Goal: Task Accomplishment & Management: Use online tool/utility

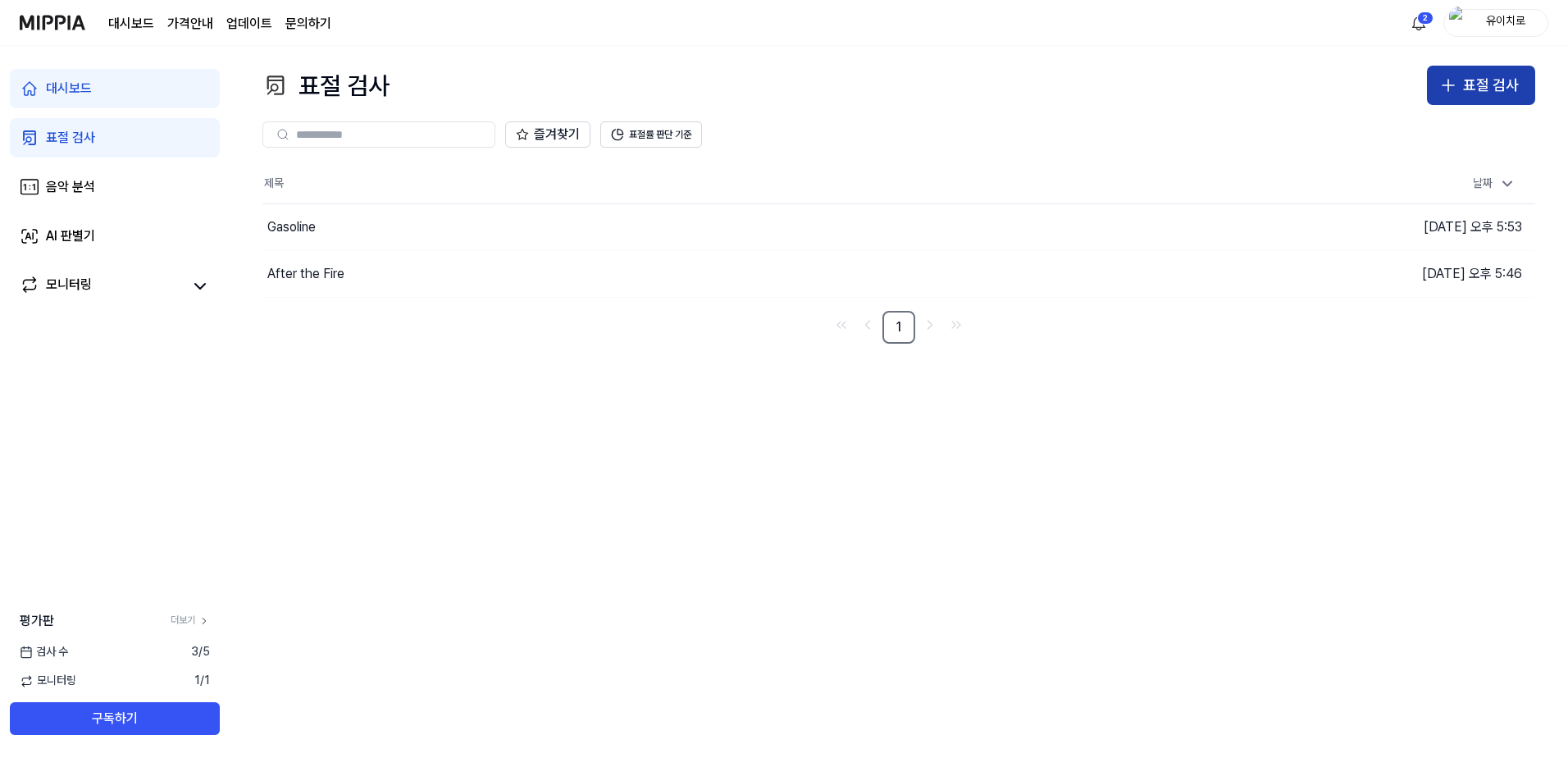
click at [1498, 89] on div "표절 검사" at bounding box center [1490, 85] width 56 height 24
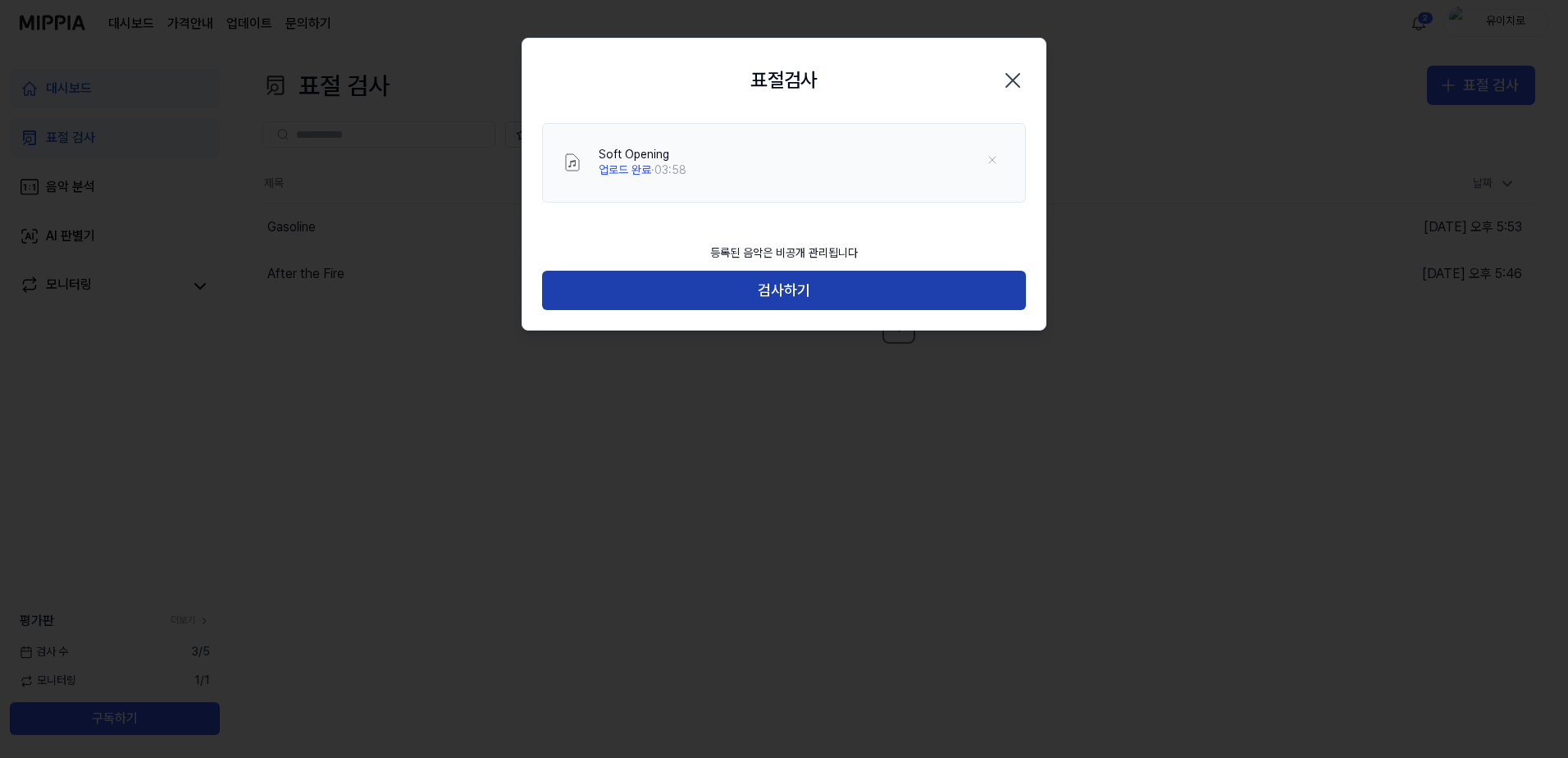
click at [939, 292] on button "검사하기" at bounding box center [784, 291] width 484 height 40
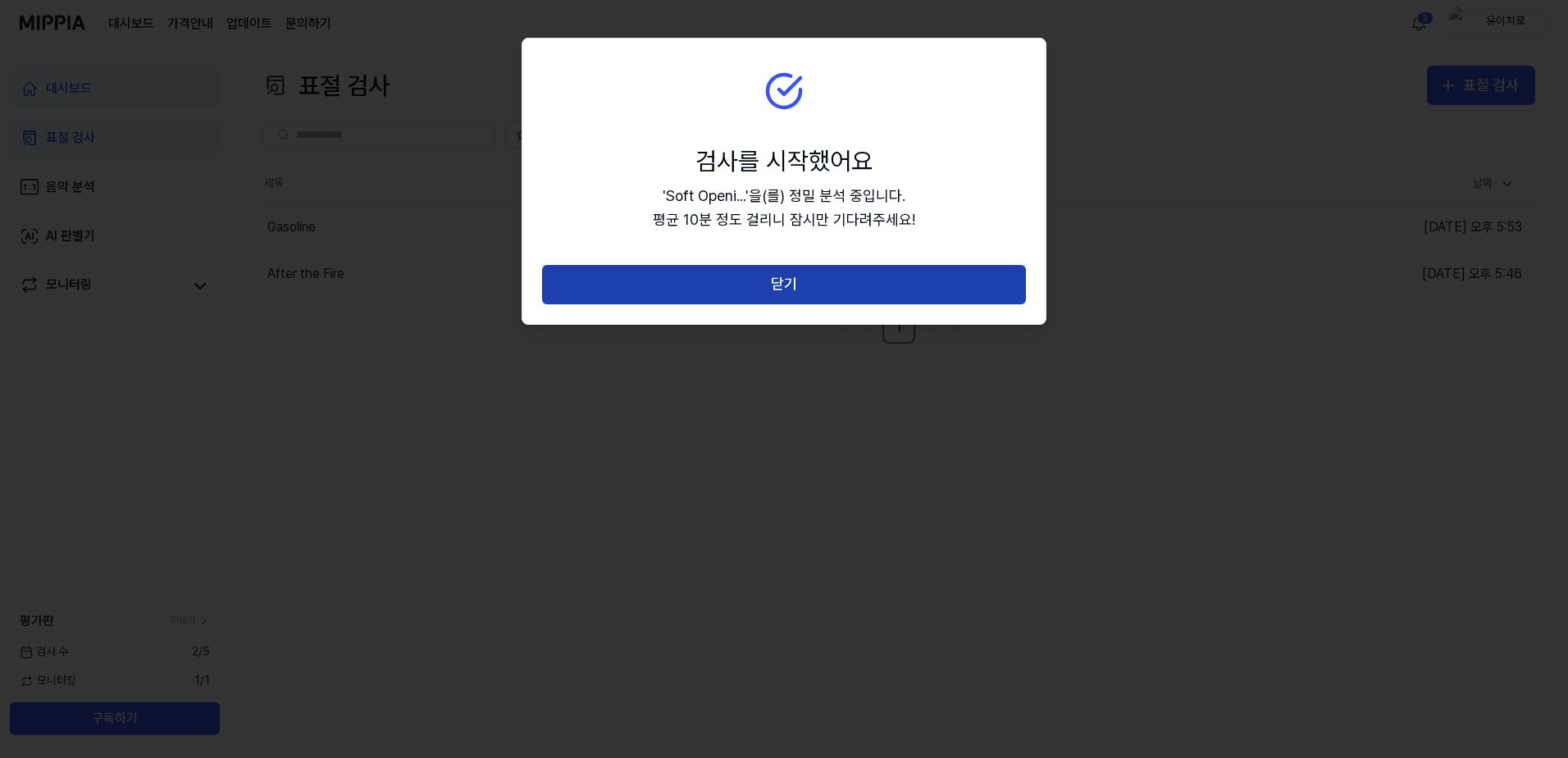
click at [887, 295] on button "닫기" at bounding box center [784, 285] width 484 height 40
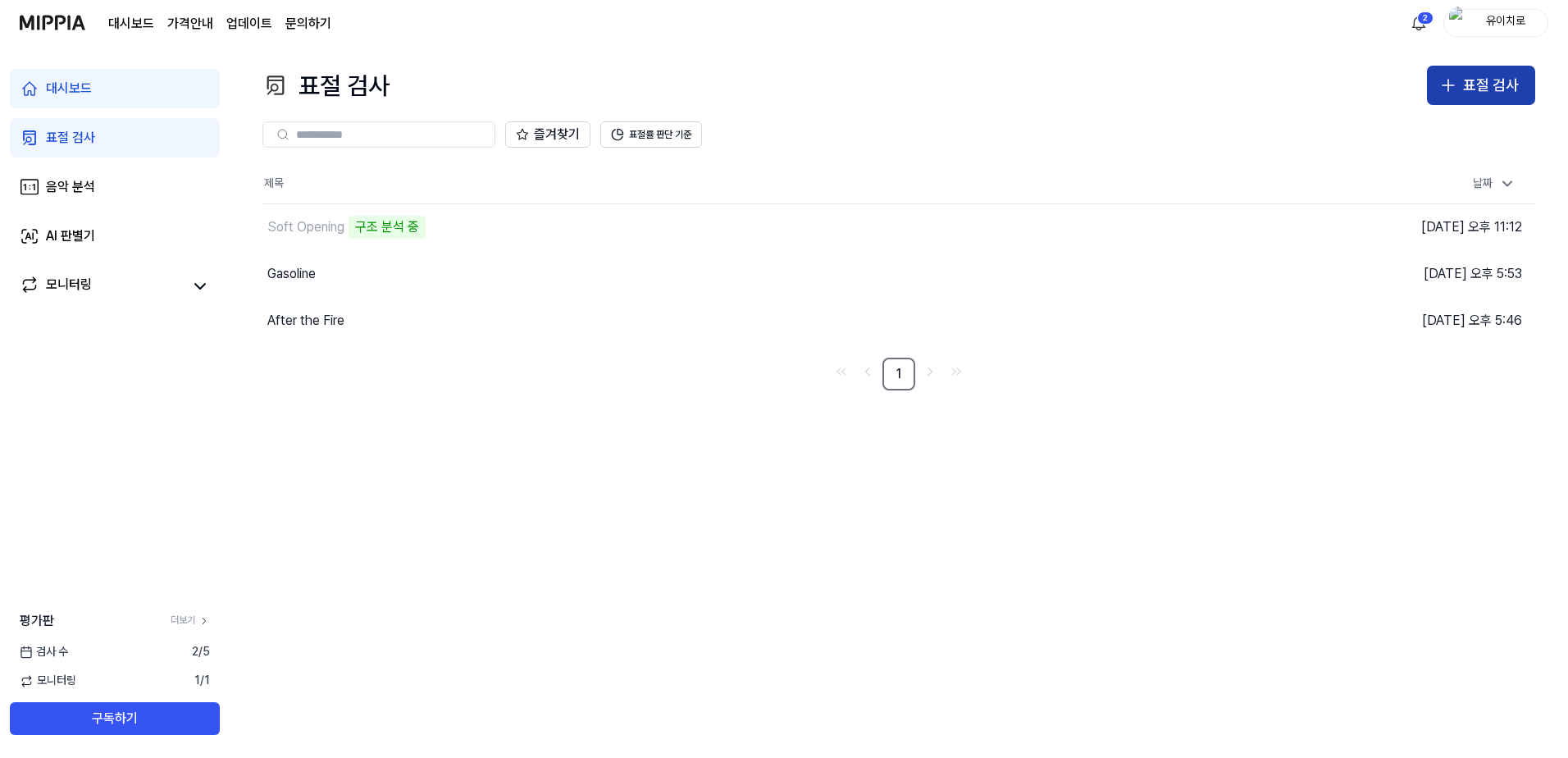
click at [1453, 94] on icon "button" at bounding box center [1448, 85] width 20 height 20
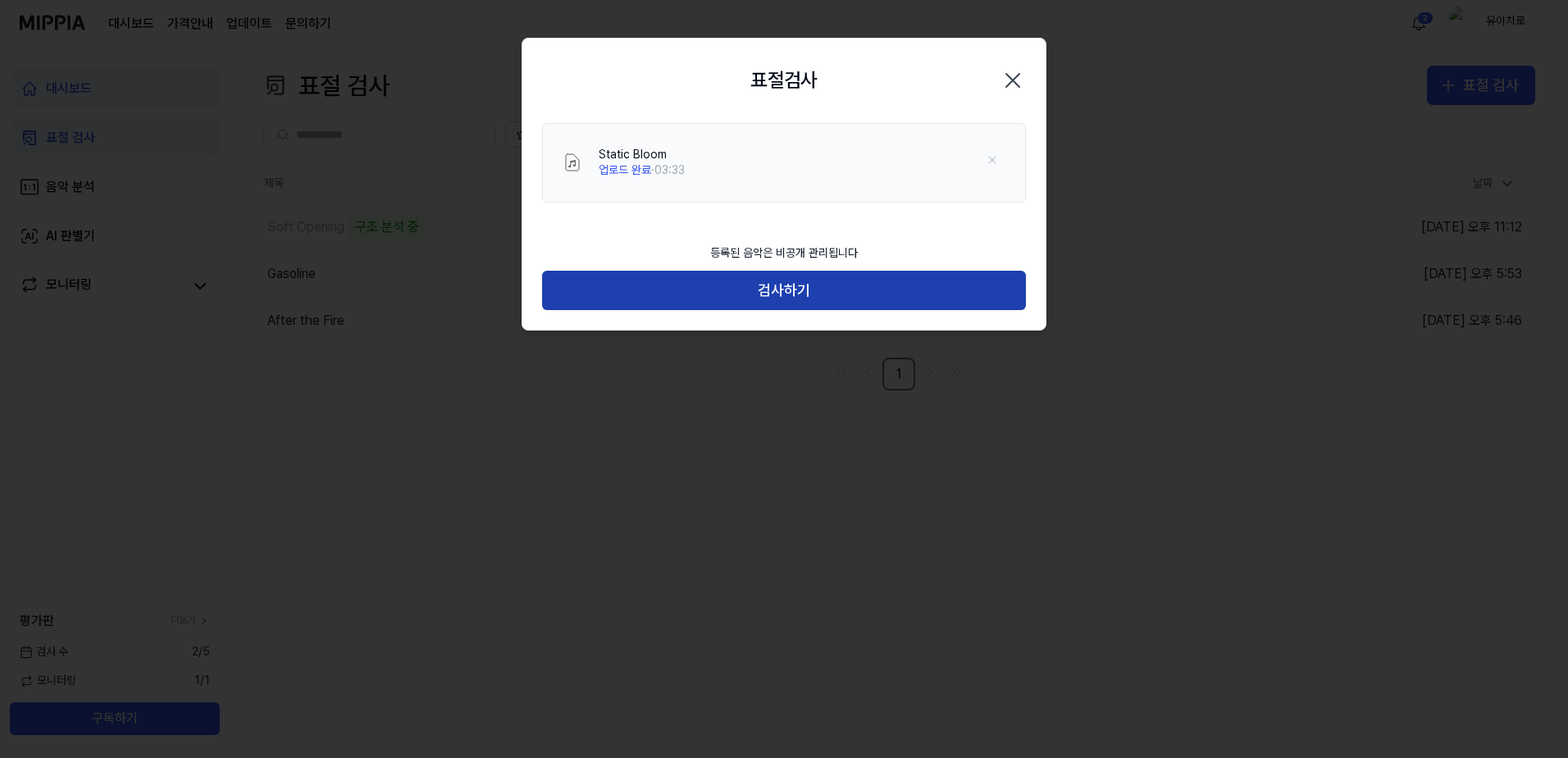
click at [789, 300] on button "검사하기" at bounding box center [784, 291] width 484 height 40
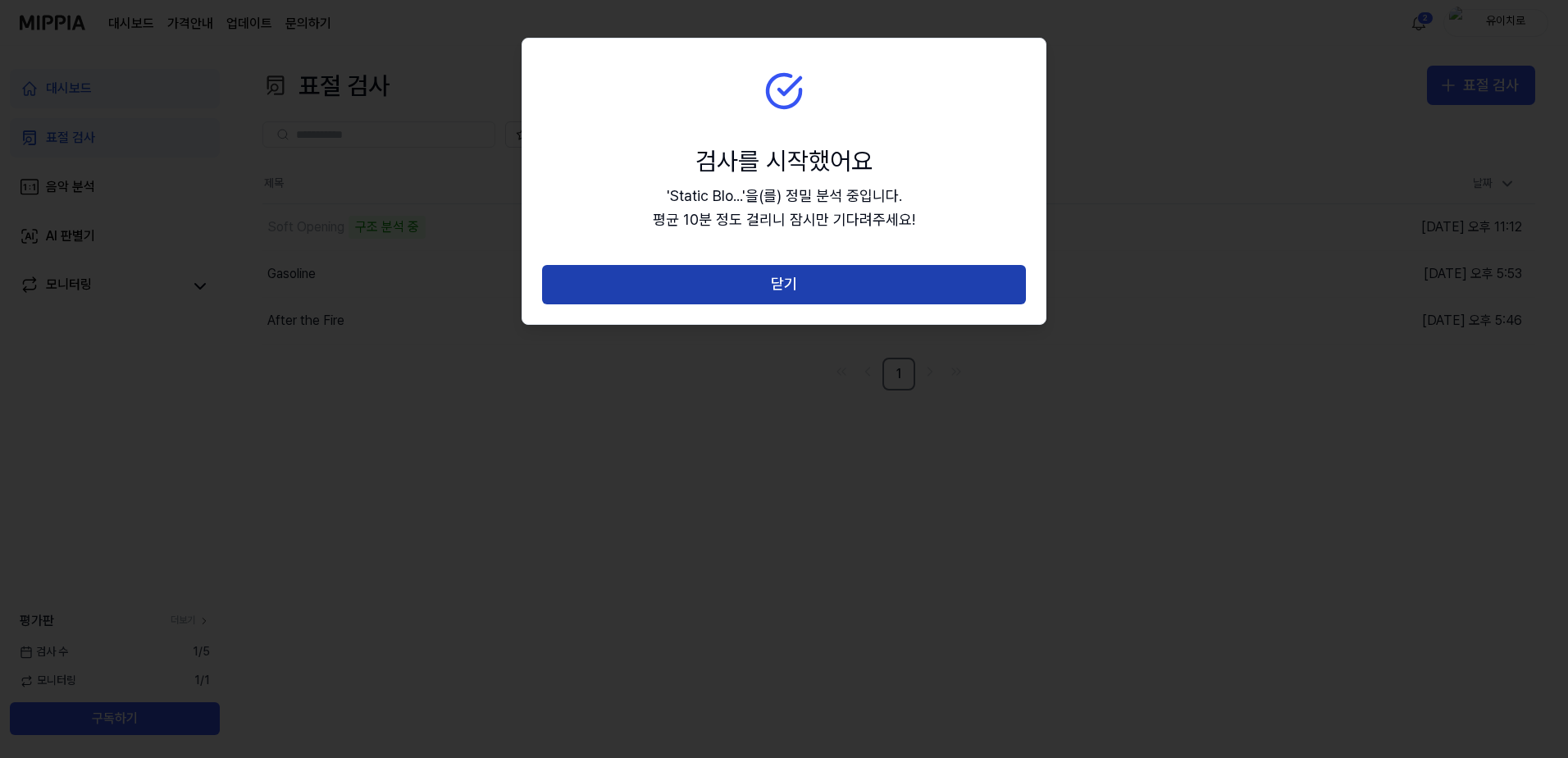
click at [766, 291] on button "닫기" at bounding box center [784, 285] width 484 height 40
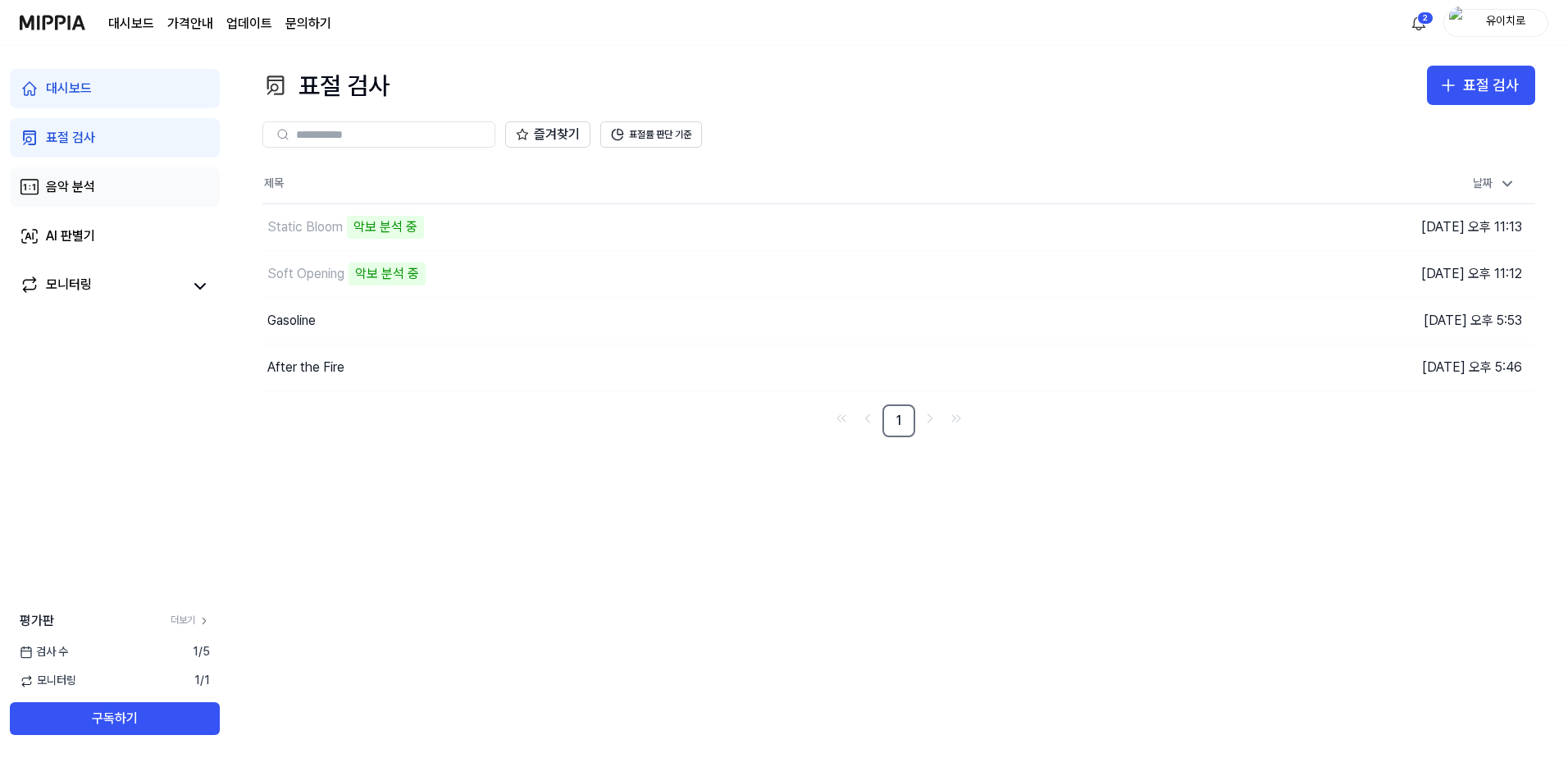
click at [100, 191] on link "음악 분석" at bounding box center [115, 187] width 210 height 40
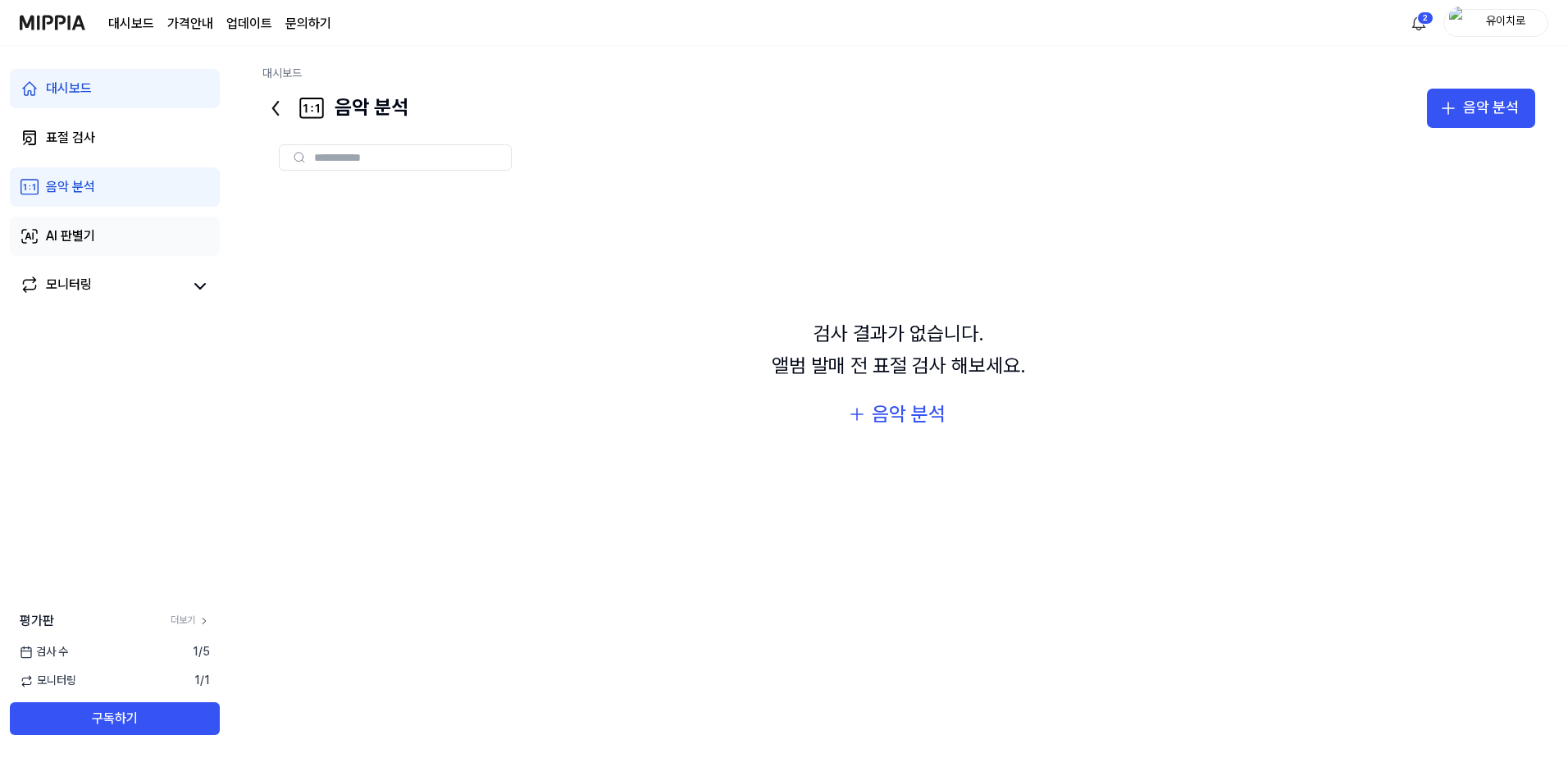
click at [83, 249] on link "AI 판별기" at bounding box center [115, 237] width 210 height 40
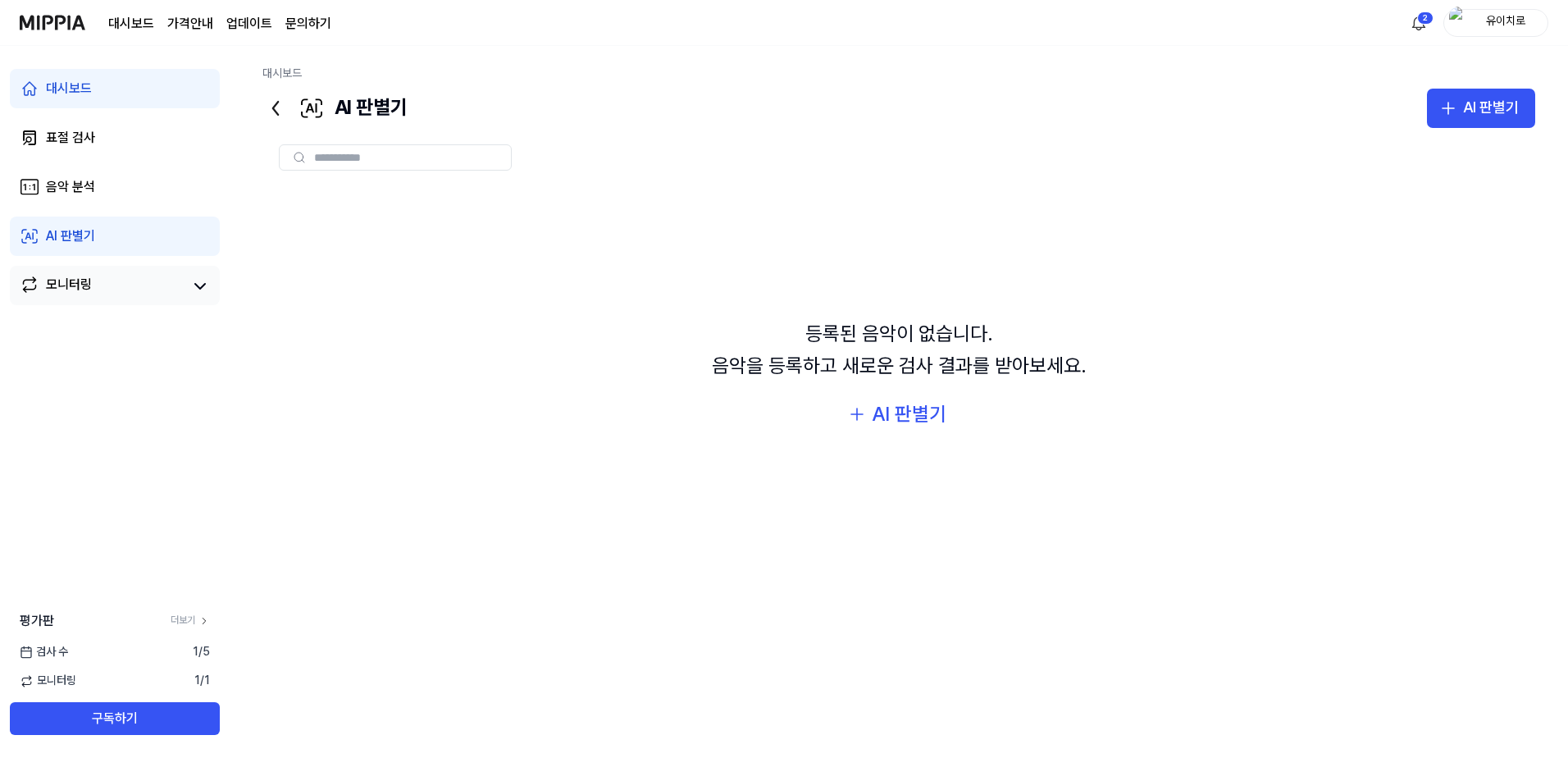
click at [85, 286] on div "모니터링" at bounding box center [69, 286] width 46 height 23
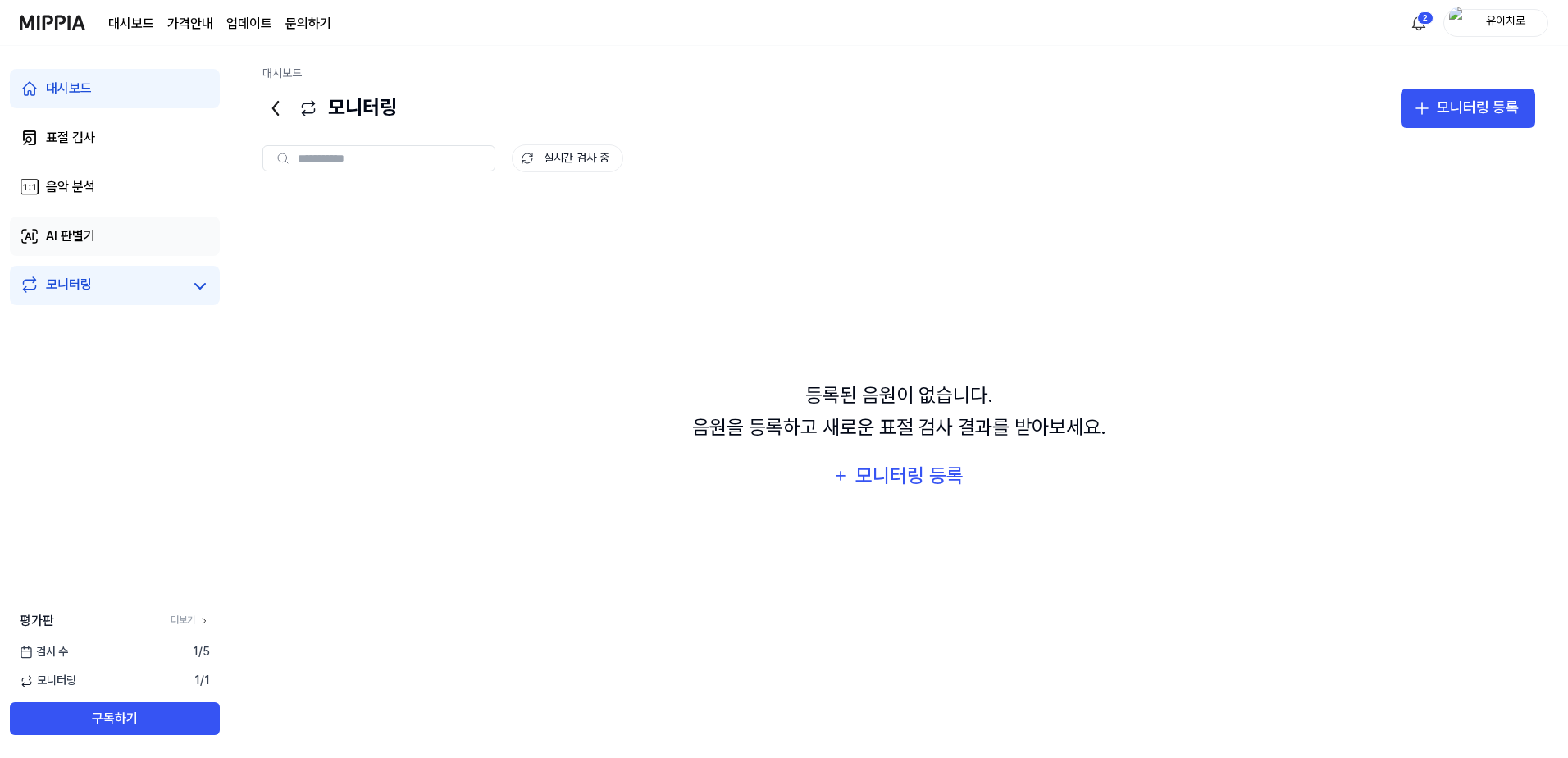
click at [106, 245] on link "AI 판별기" at bounding box center [115, 237] width 210 height 40
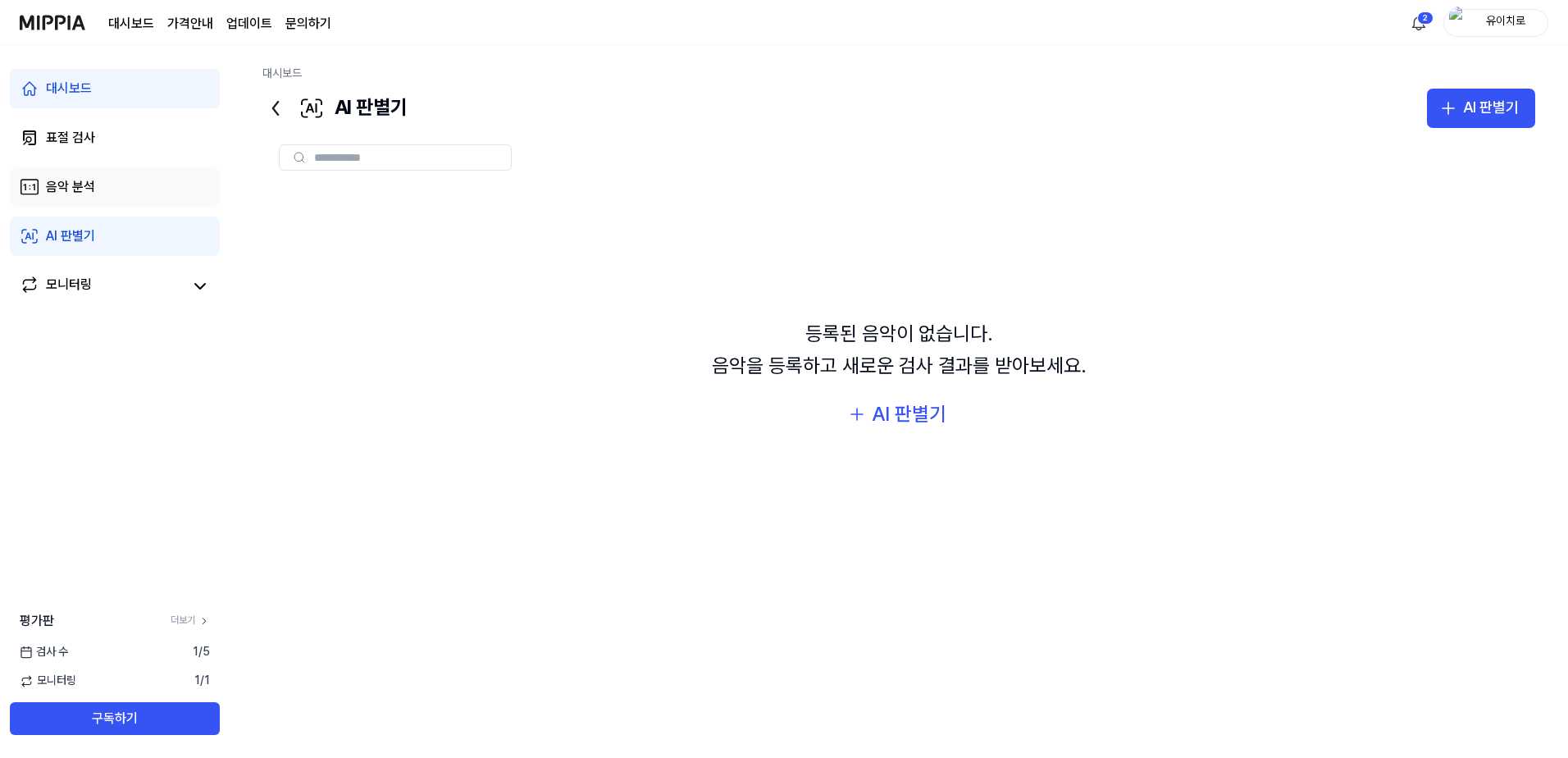
click at [112, 194] on link "음악 분석" at bounding box center [115, 187] width 210 height 40
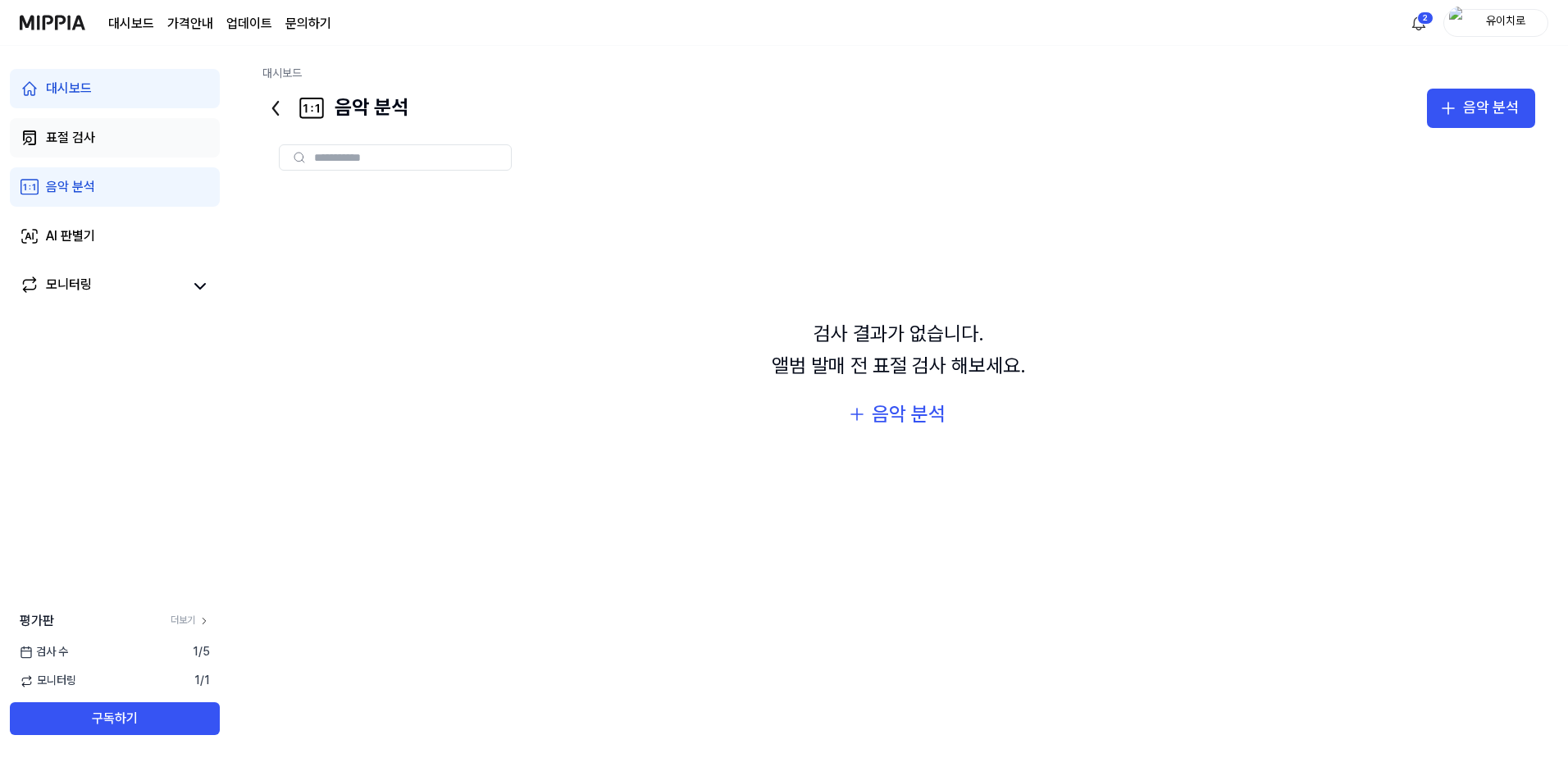
click at [116, 143] on link "표절 검사" at bounding box center [115, 138] width 210 height 40
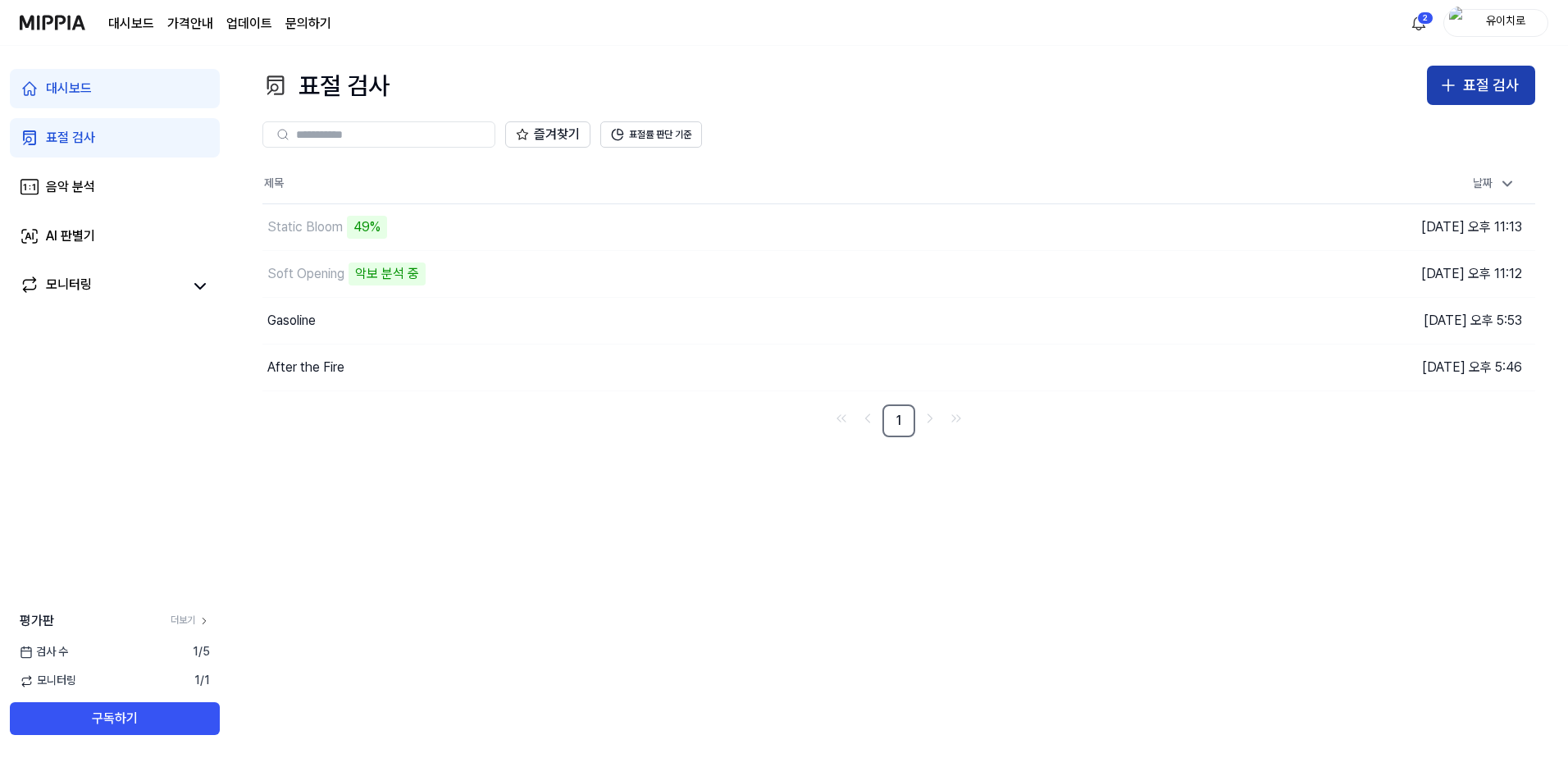
click at [1504, 91] on div "표절 검사" at bounding box center [1490, 85] width 56 height 24
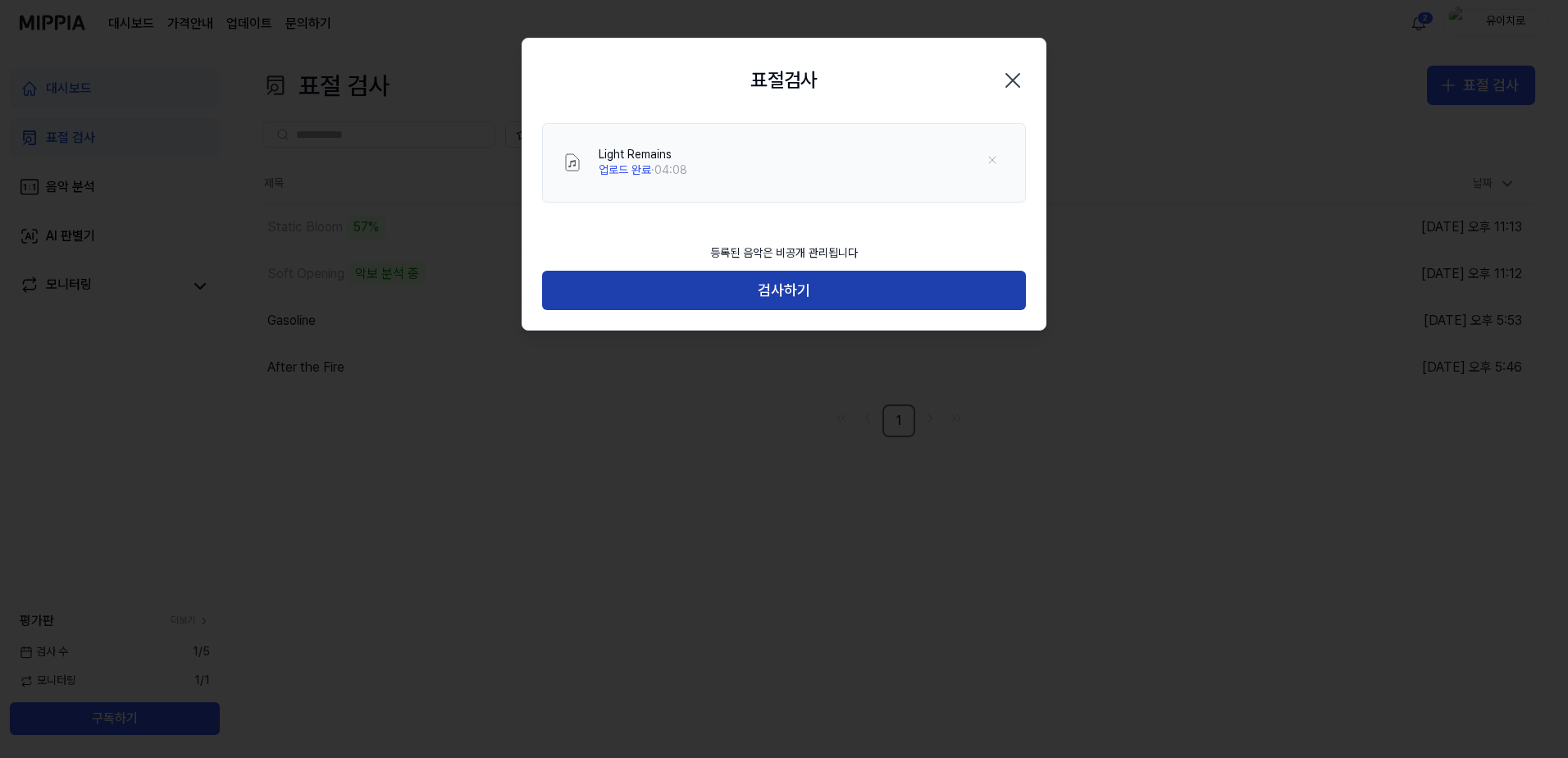
click at [787, 298] on button "검사하기" at bounding box center [784, 291] width 484 height 40
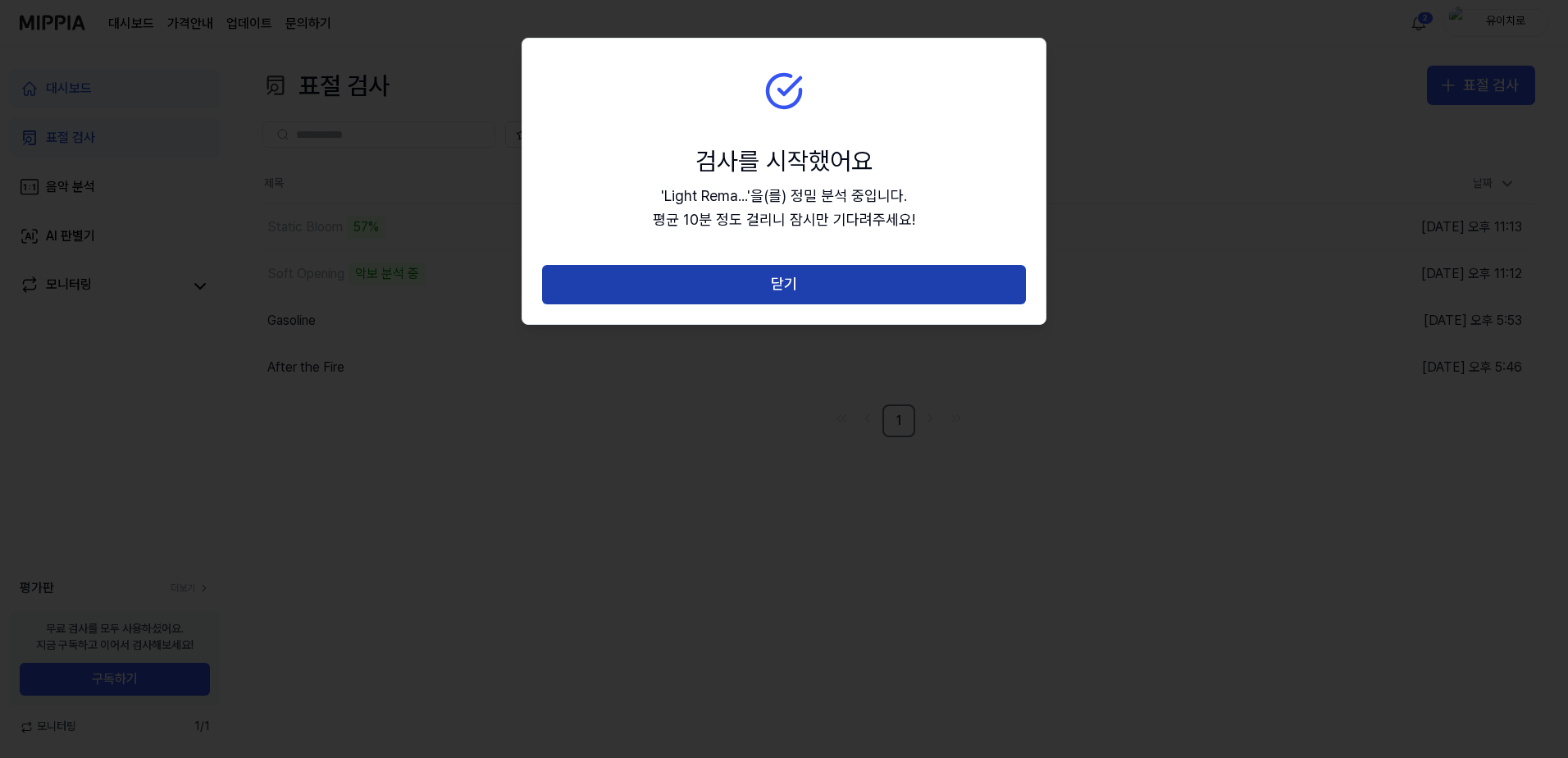
click at [773, 287] on button "닫기" at bounding box center [784, 285] width 484 height 40
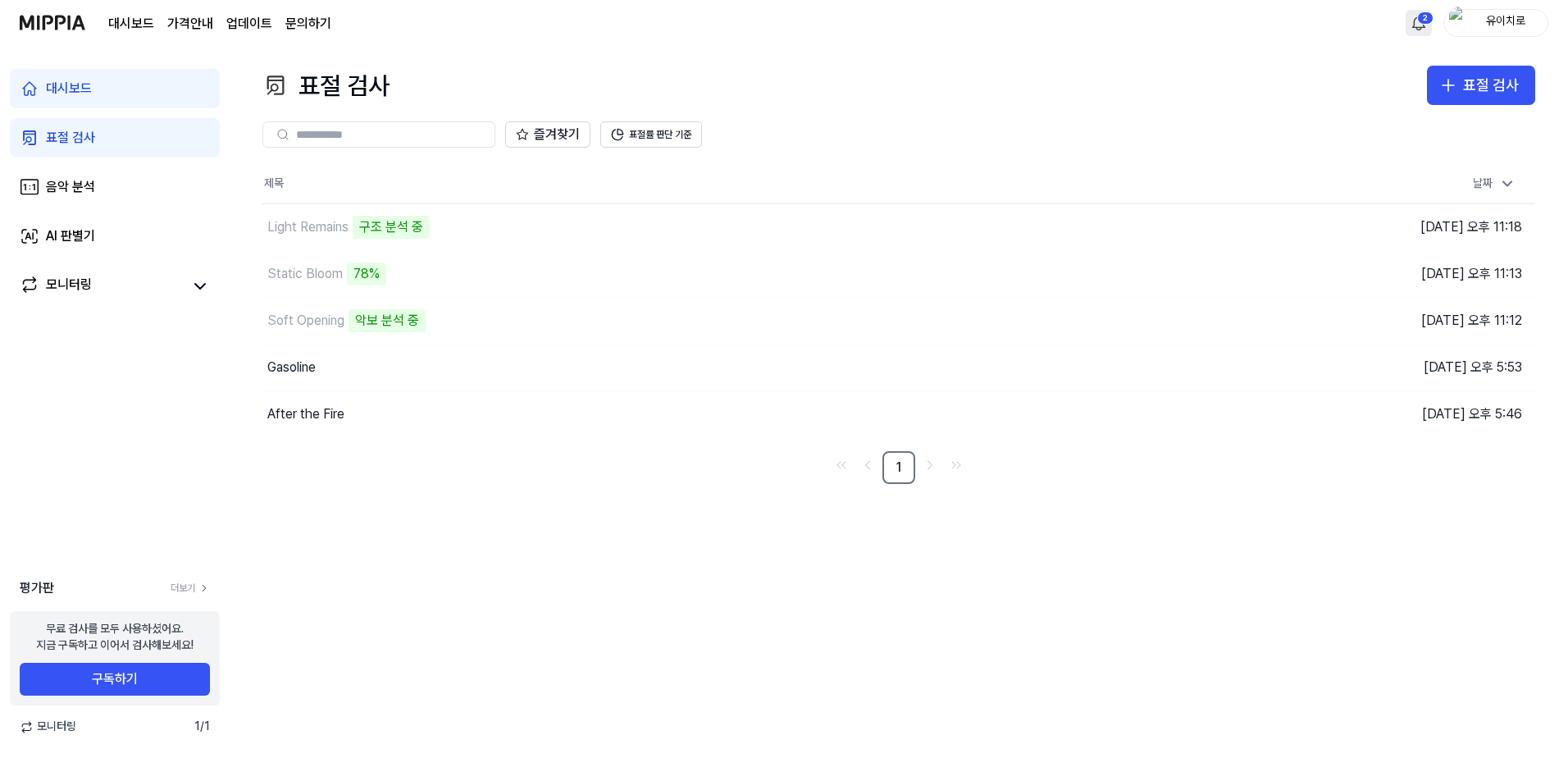
click at [1416, 28] on html "대시보드 가격안내 업데이트 문의하기 2 유이치로 대시보드 표절 검사 음악 분석 AI 판별기 모니터링 평가판 더보기 무료 검사를 모두 사용하셨어…" at bounding box center [784, 379] width 1568 height 758
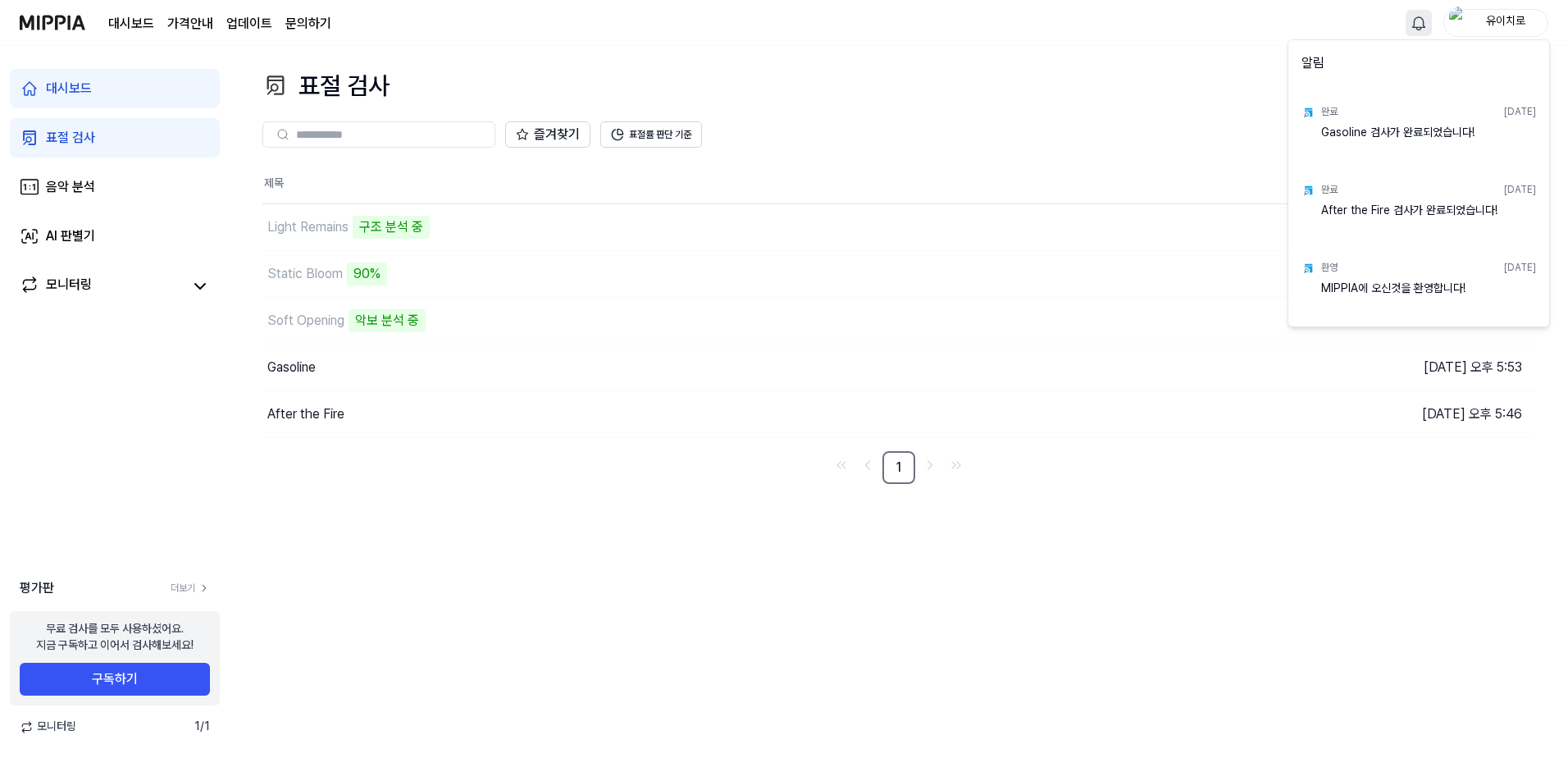
click at [1105, 60] on html "대시보드 가격안내 업데이트 문의하기 유이치로 대시보드 표절 검사 음악 분석 AI 판별기 모니터링 평가판 더보기 무료 검사를 모두 사용하셨어요.…" at bounding box center [784, 379] width 1568 height 758
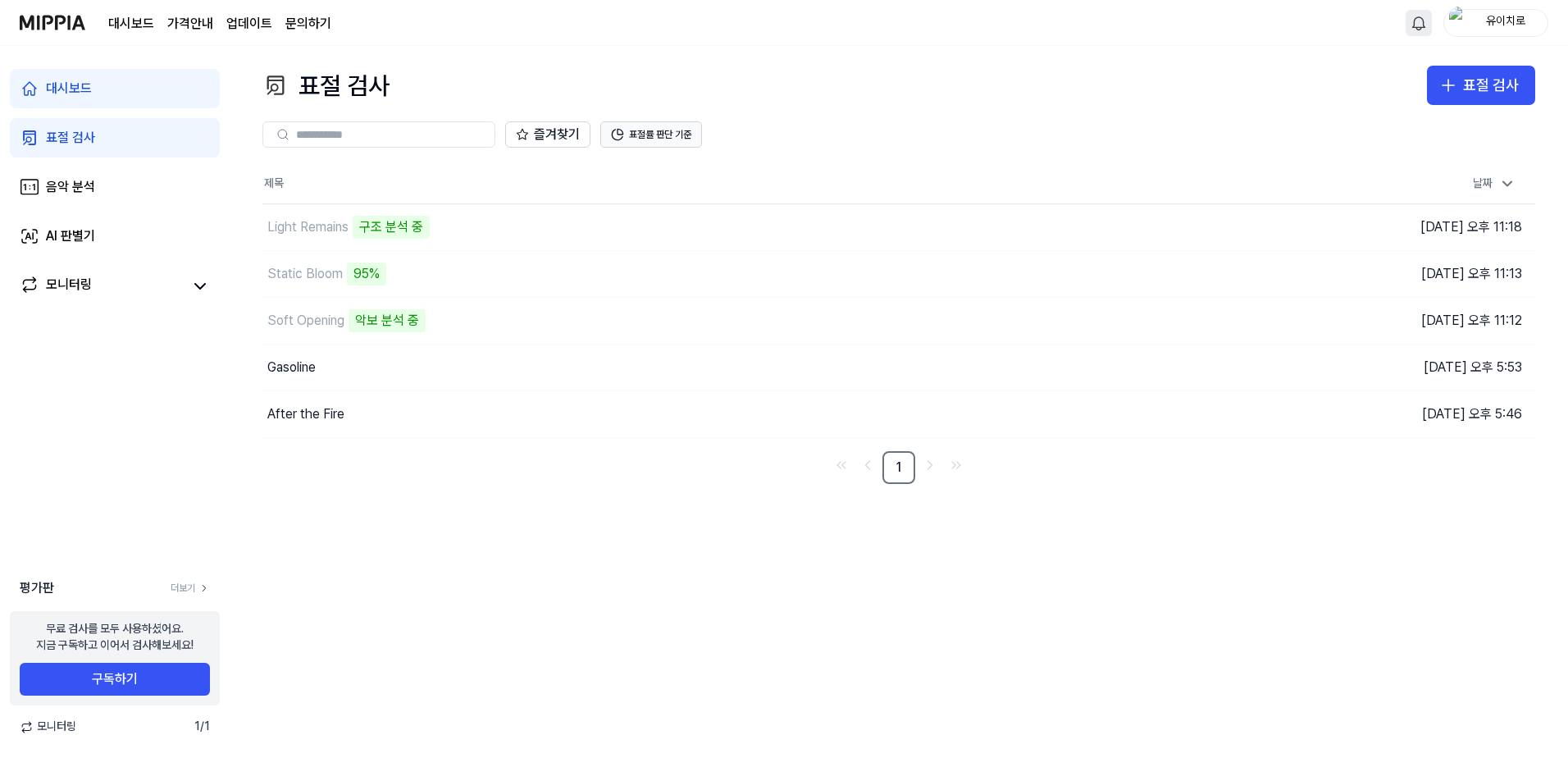
click at [643, 135] on button "표절률 판단 기준" at bounding box center [650, 134] width 101 height 26
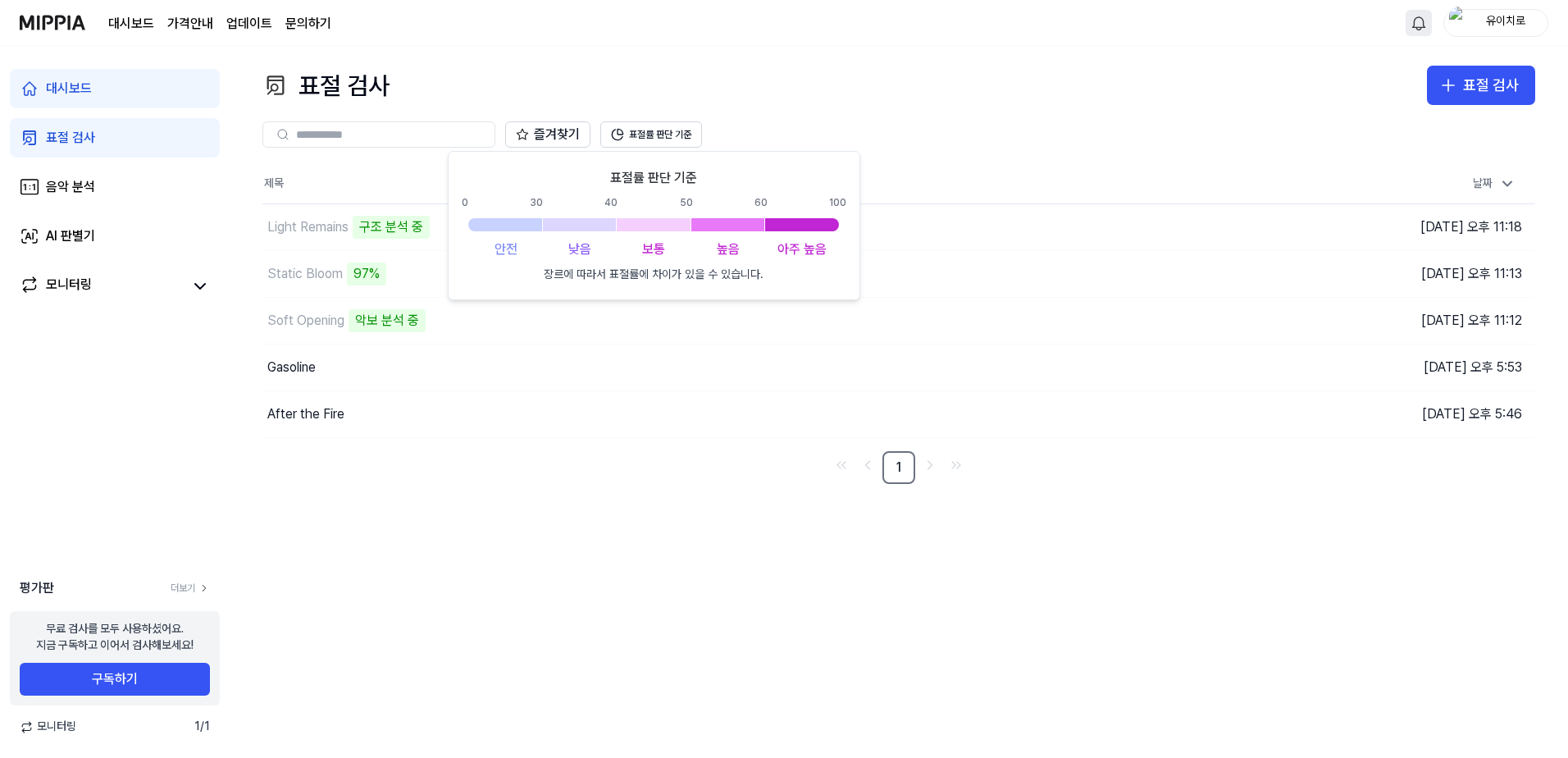
click at [520, 555] on div "표절 검사 표절 검사 표절 검사 음악 분석 AI 판별기 즐겨찾기 표절률 판단 기준 제목 날짜 Light Remains 구조 분석 중 이동하기 …" at bounding box center [899, 402] width 1338 height 712
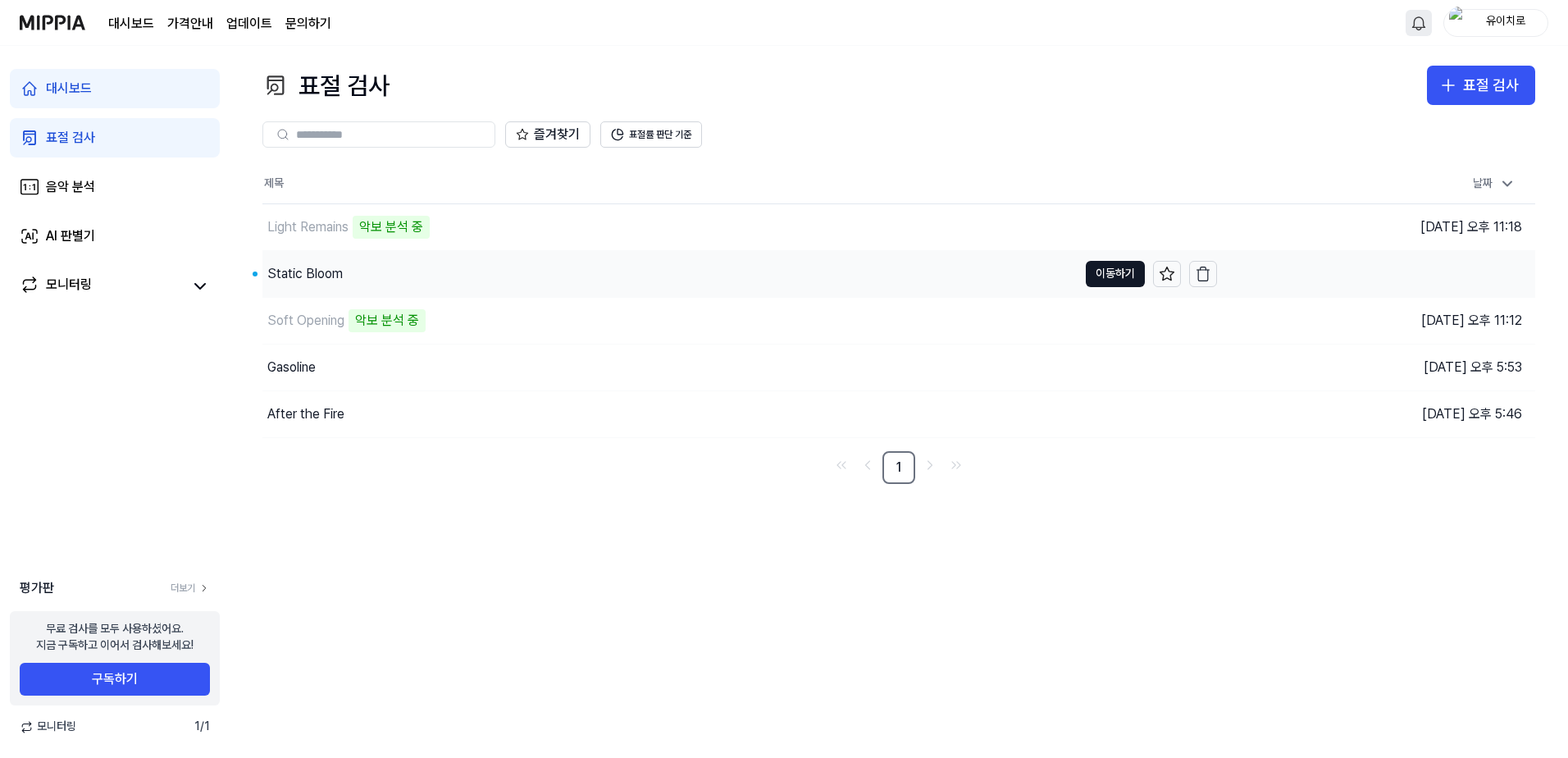
click at [458, 282] on div "Static Bloom" at bounding box center [670, 273] width 816 height 46
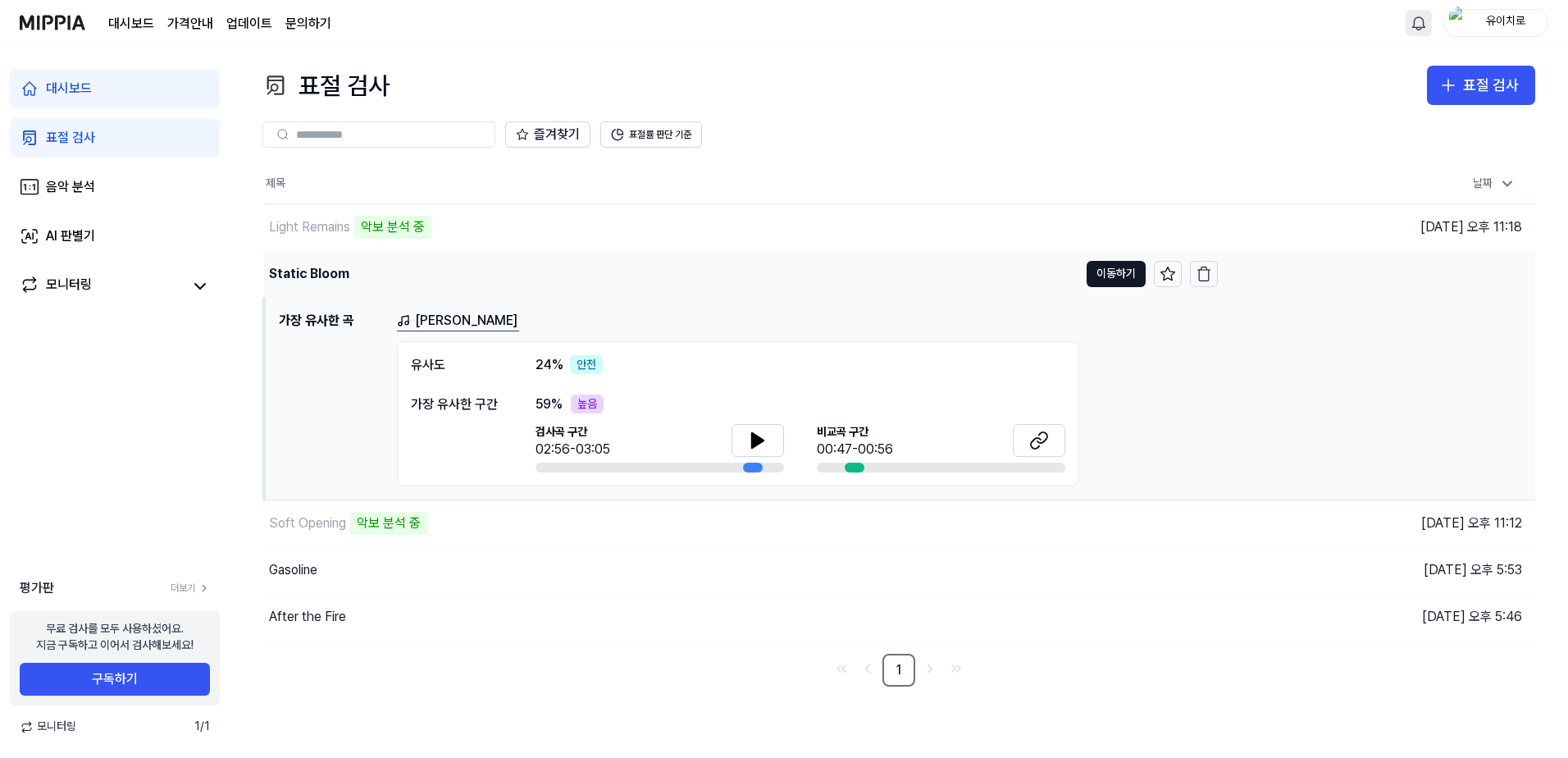
click at [399, 273] on div "Static Bloom" at bounding box center [671, 273] width 815 height 46
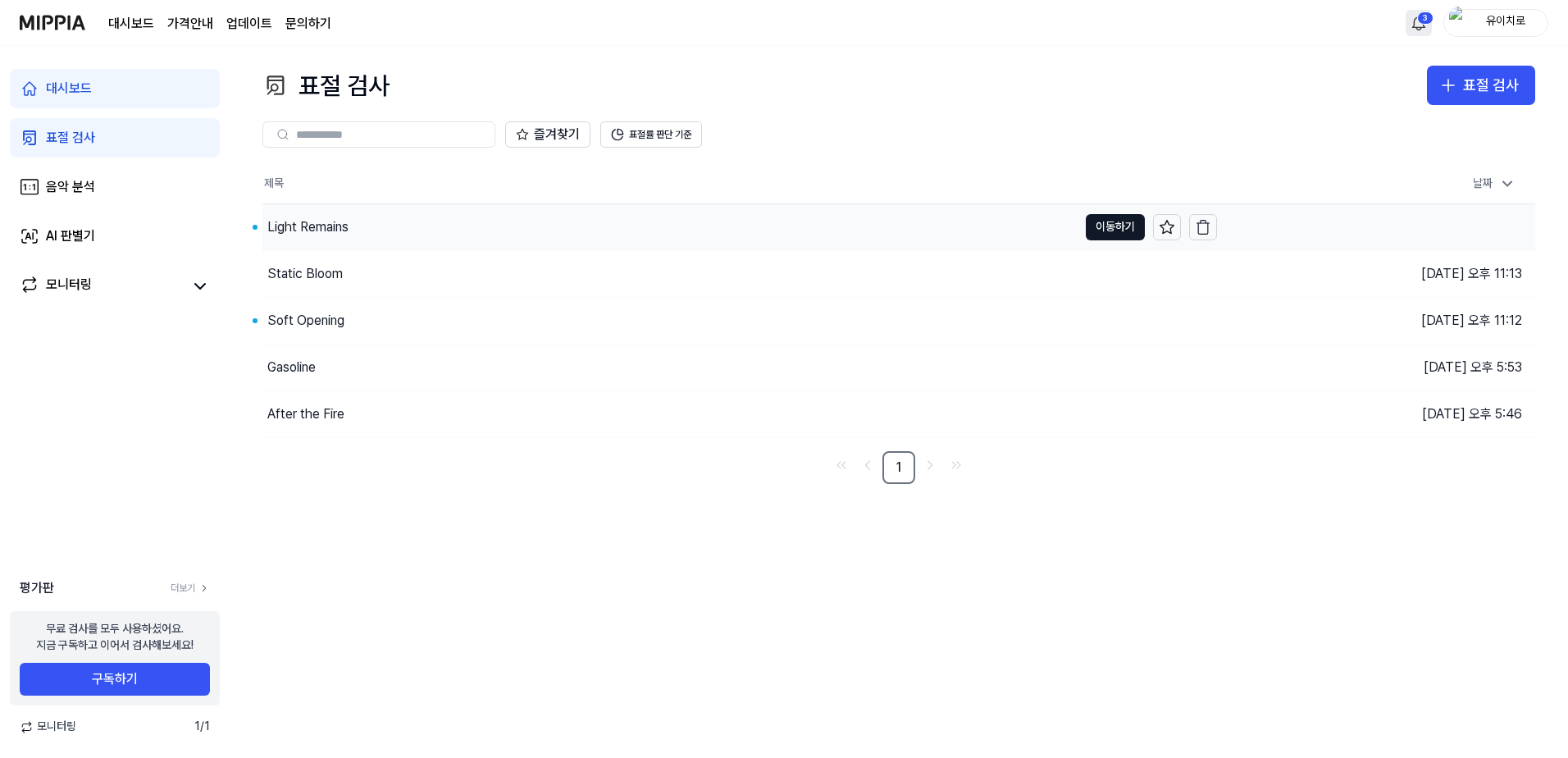
click at [367, 218] on div "Light Remains" at bounding box center [670, 227] width 816 height 46
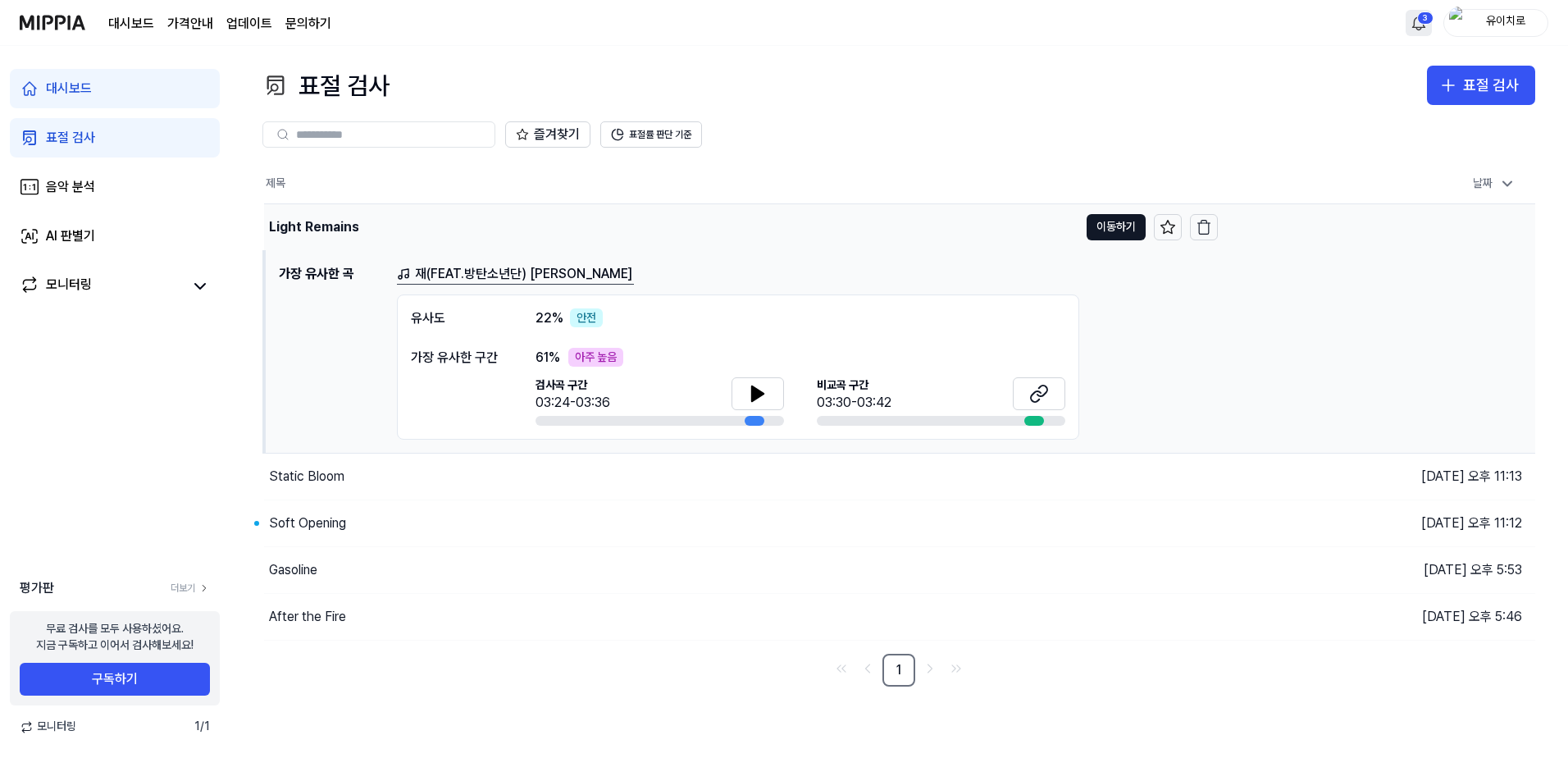
click at [391, 232] on div "Light Remains" at bounding box center [671, 227] width 815 height 46
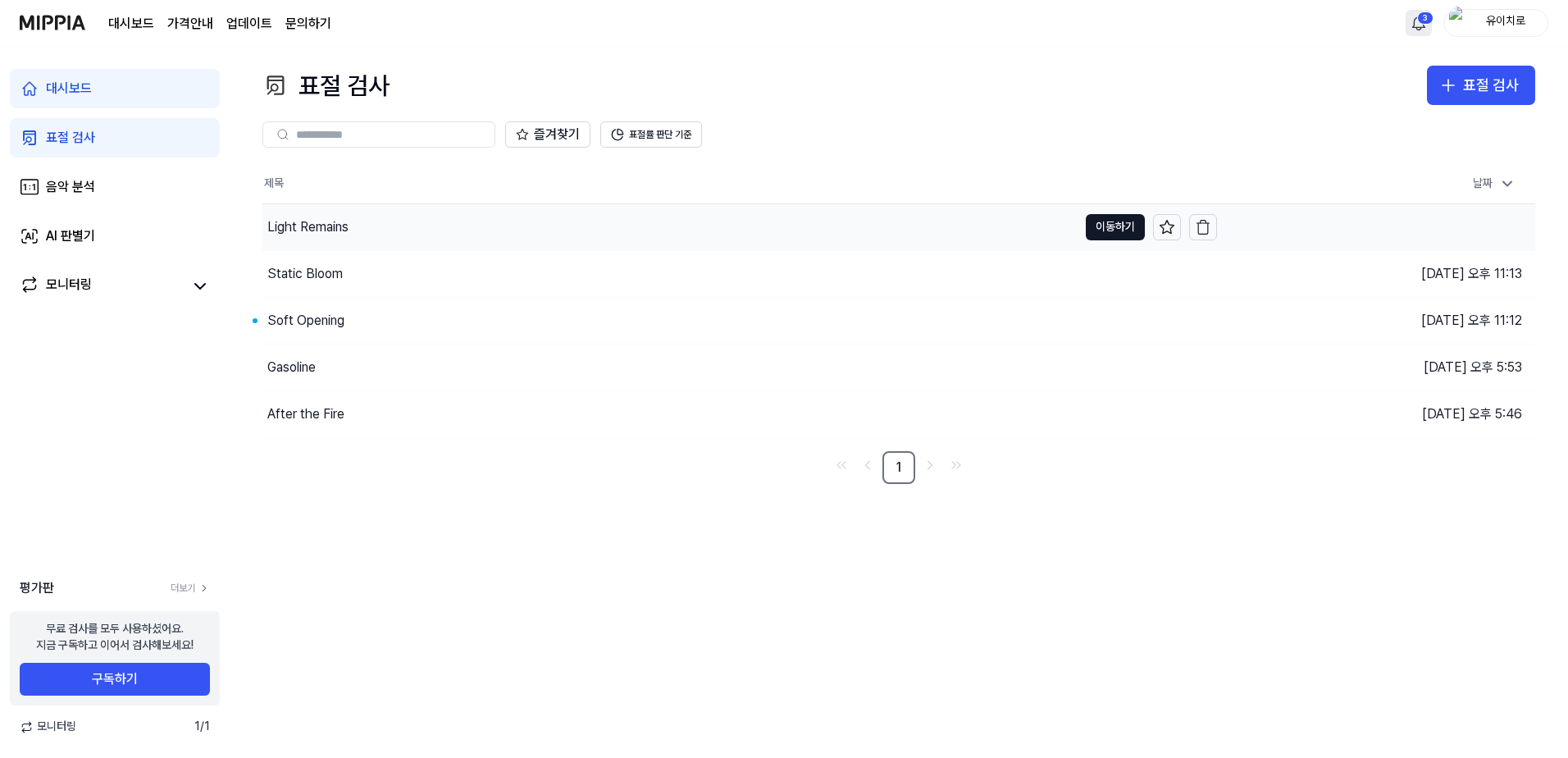
click at [389, 209] on div "Light Remains" at bounding box center [670, 227] width 816 height 46
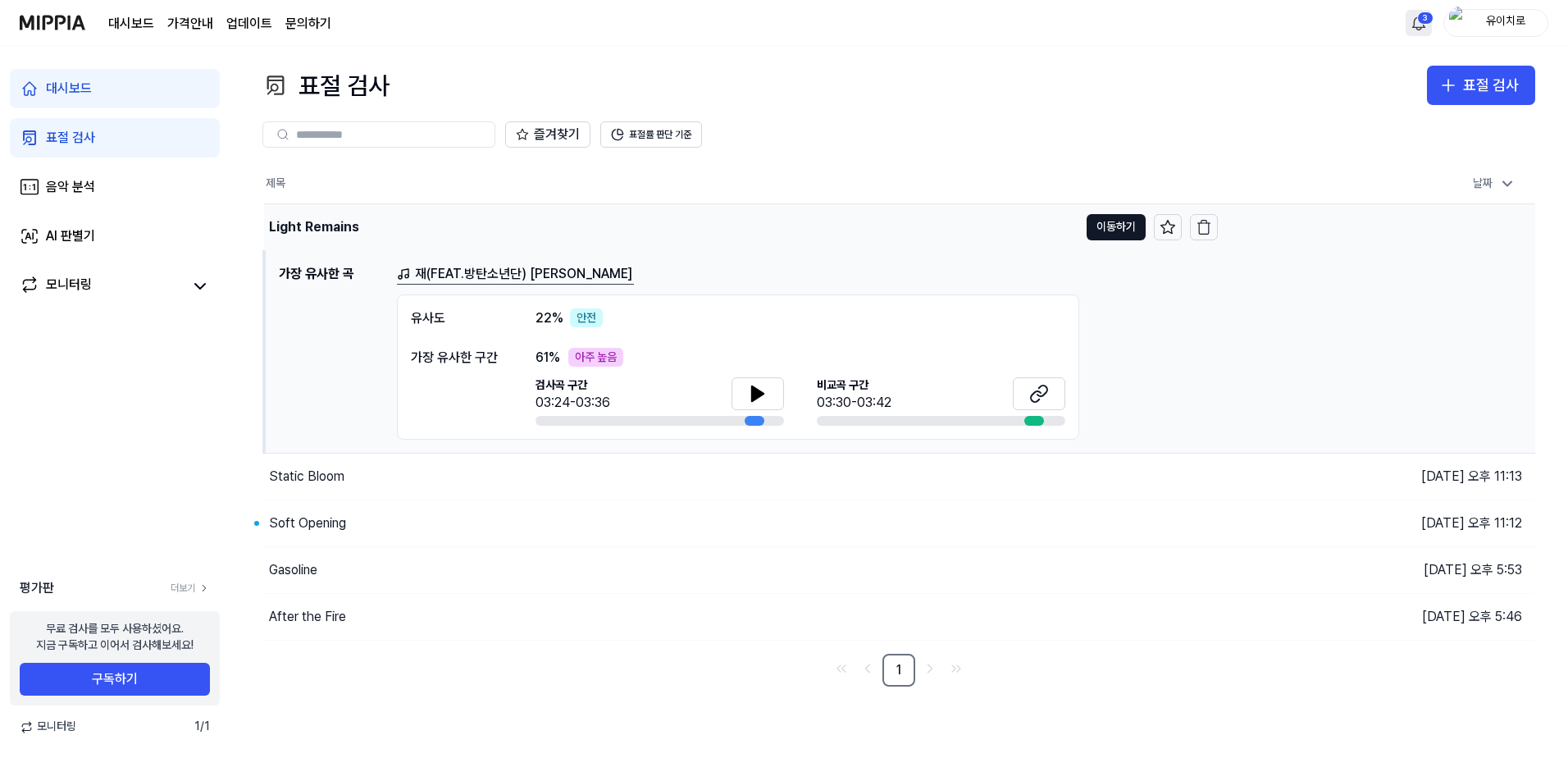
click at [396, 235] on div "Light Remains" at bounding box center [671, 227] width 815 height 46
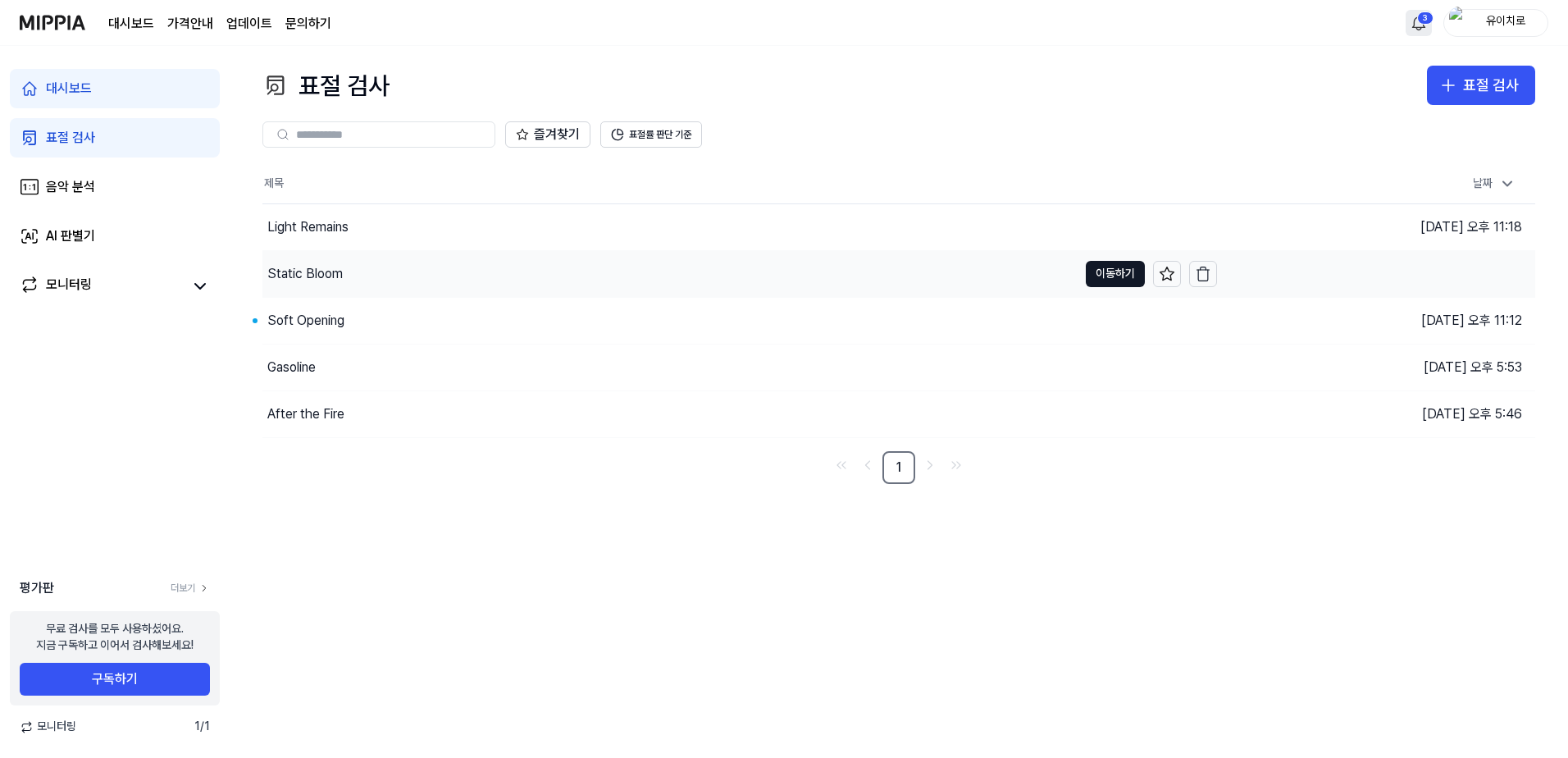
click at [395, 273] on div "Static Bloom" at bounding box center [670, 273] width 816 height 46
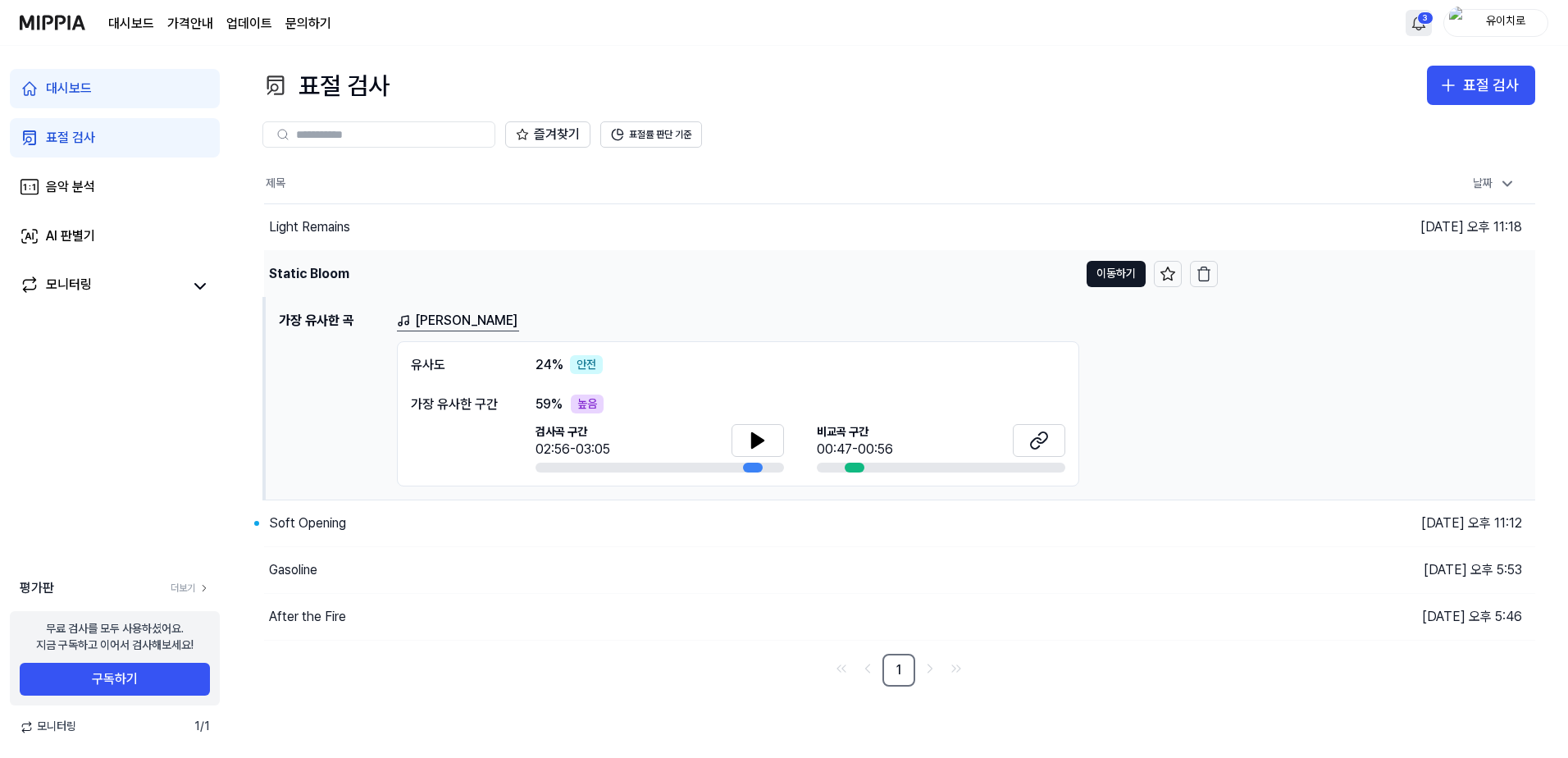
click at [396, 273] on div "Static Bloom" at bounding box center [671, 273] width 815 height 46
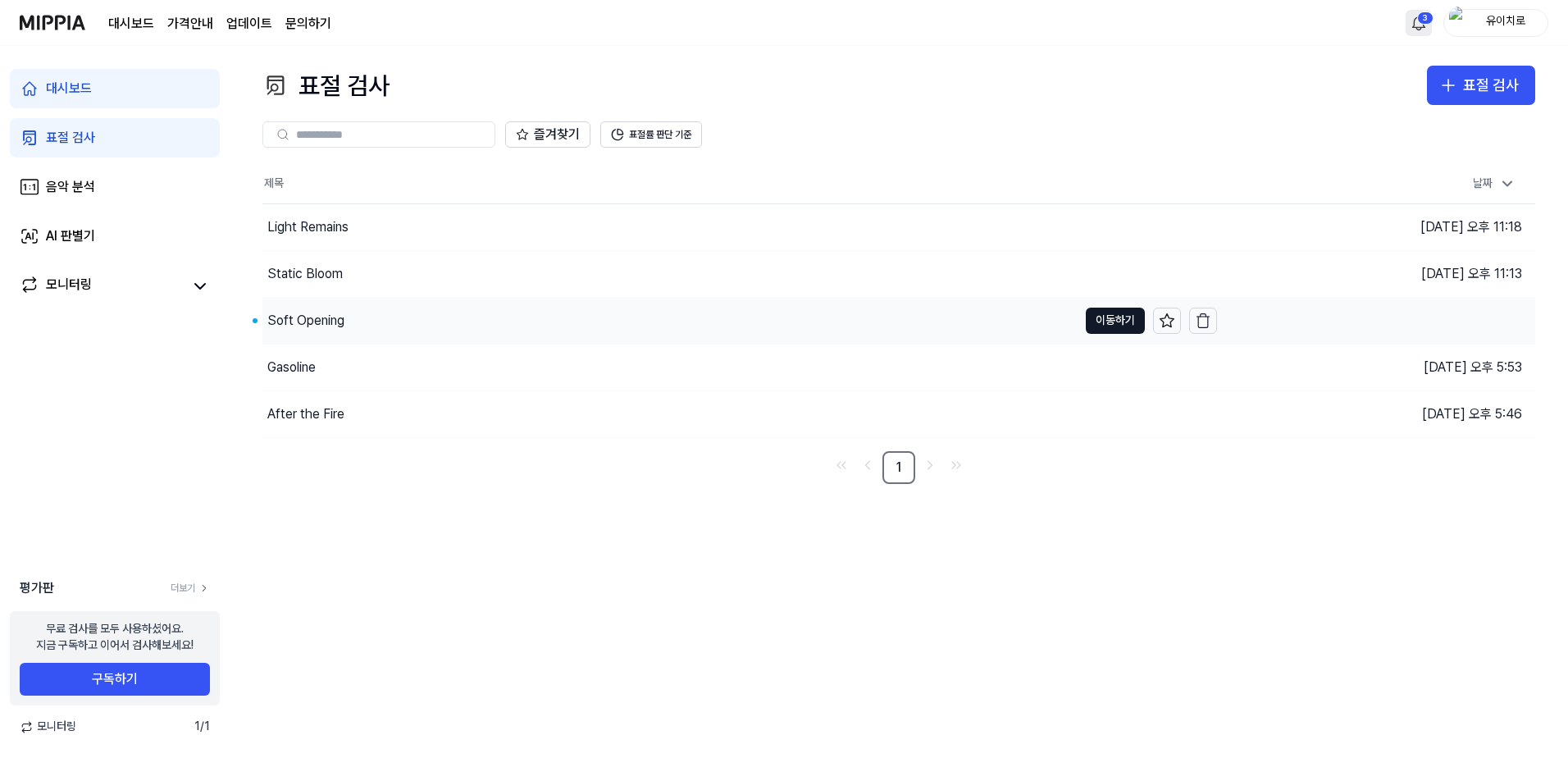
click at [399, 317] on div "Soft Opening" at bounding box center [670, 321] width 816 height 46
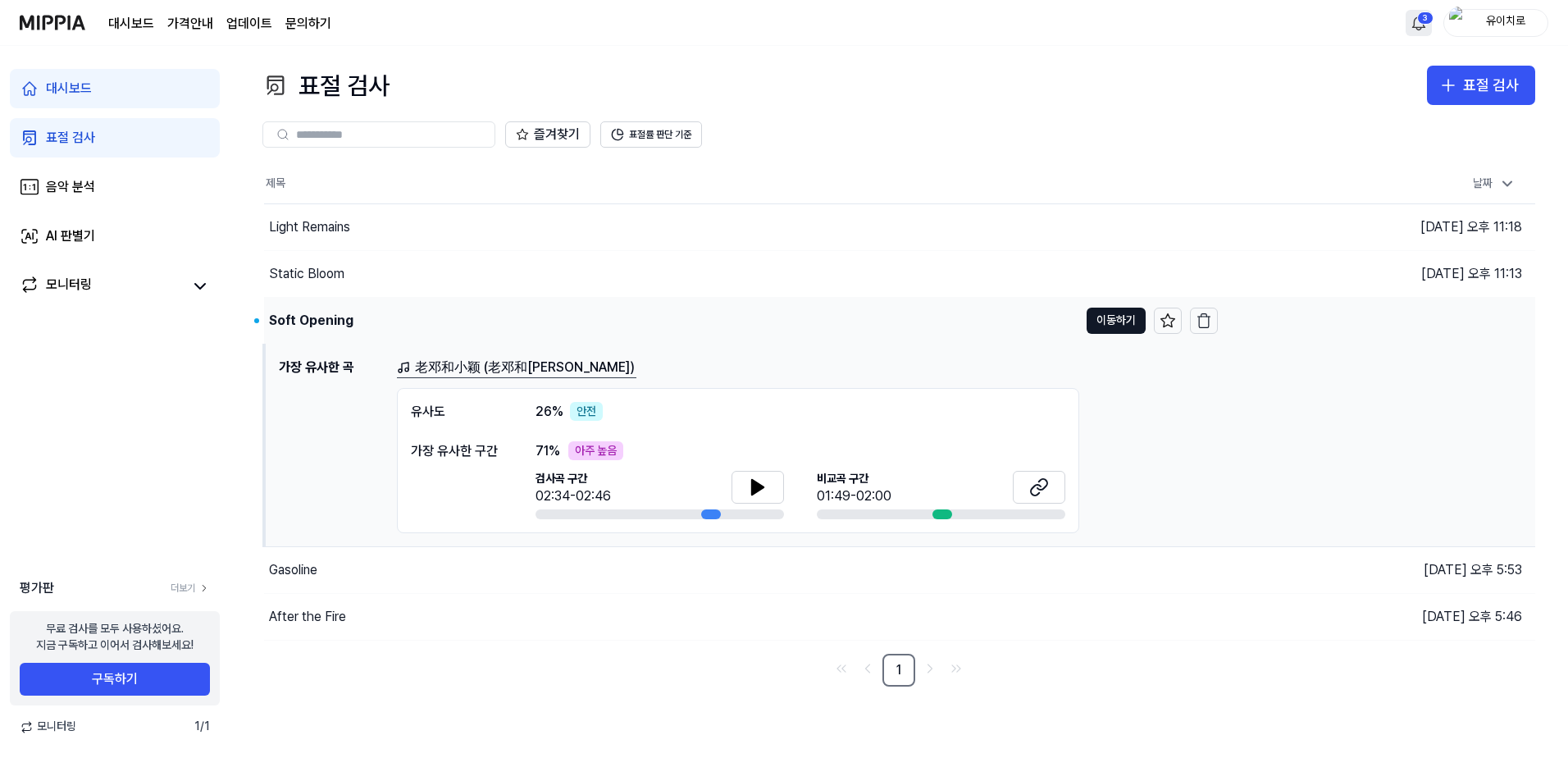
click at [399, 317] on div "Soft Opening" at bounding box center [671, 321] width 815 height 46
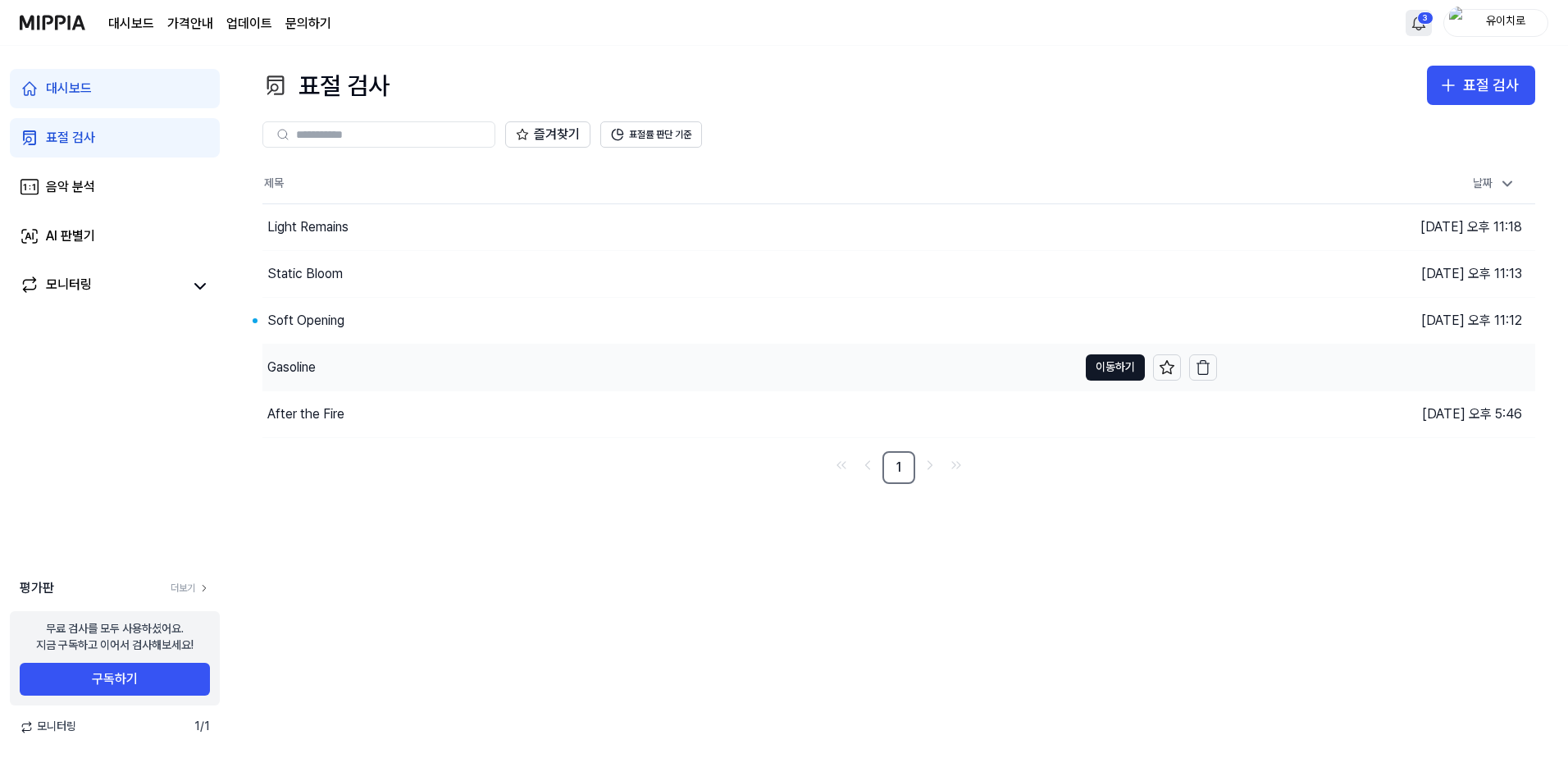
click at [391, 364] on div "Gasoline" at bounding box center [670, 367] width 816 height 46
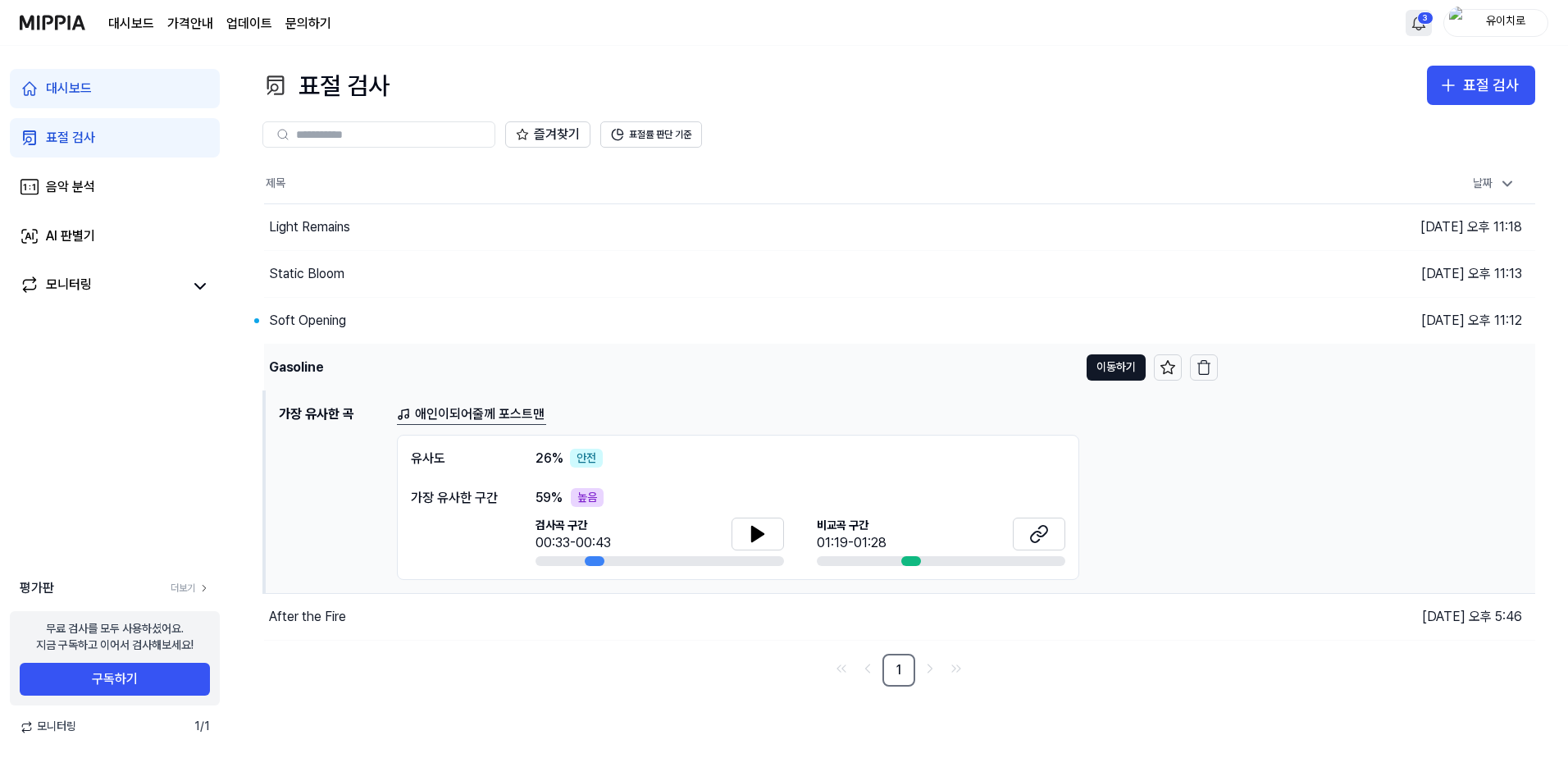
click at [392, 379] on div "Gasoline" at bounding box center [671, 367] width 815 height 46
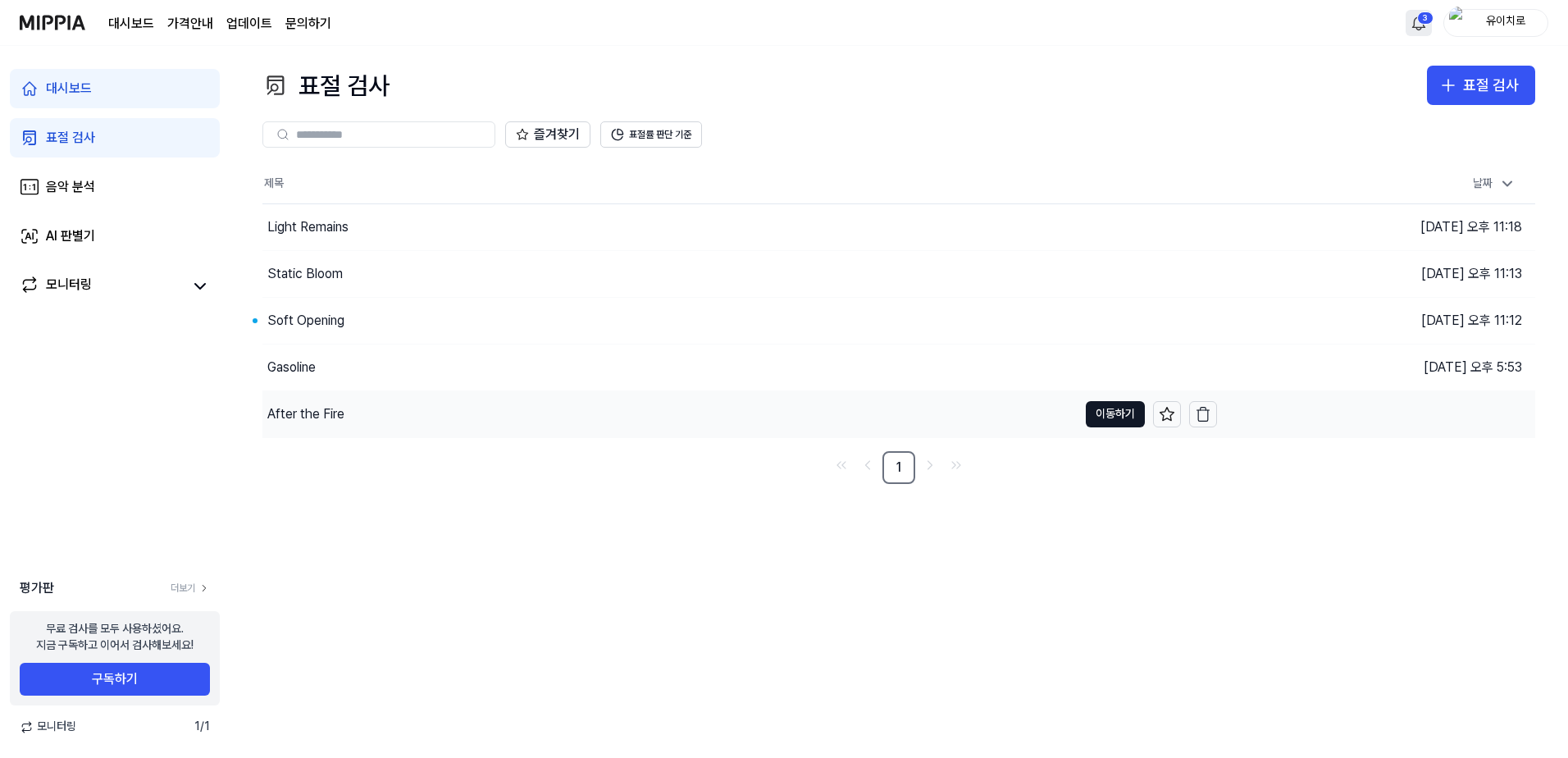
click at [402, 420] on div "After the Fire" at bounding box center [670, 414] width 816 height 46
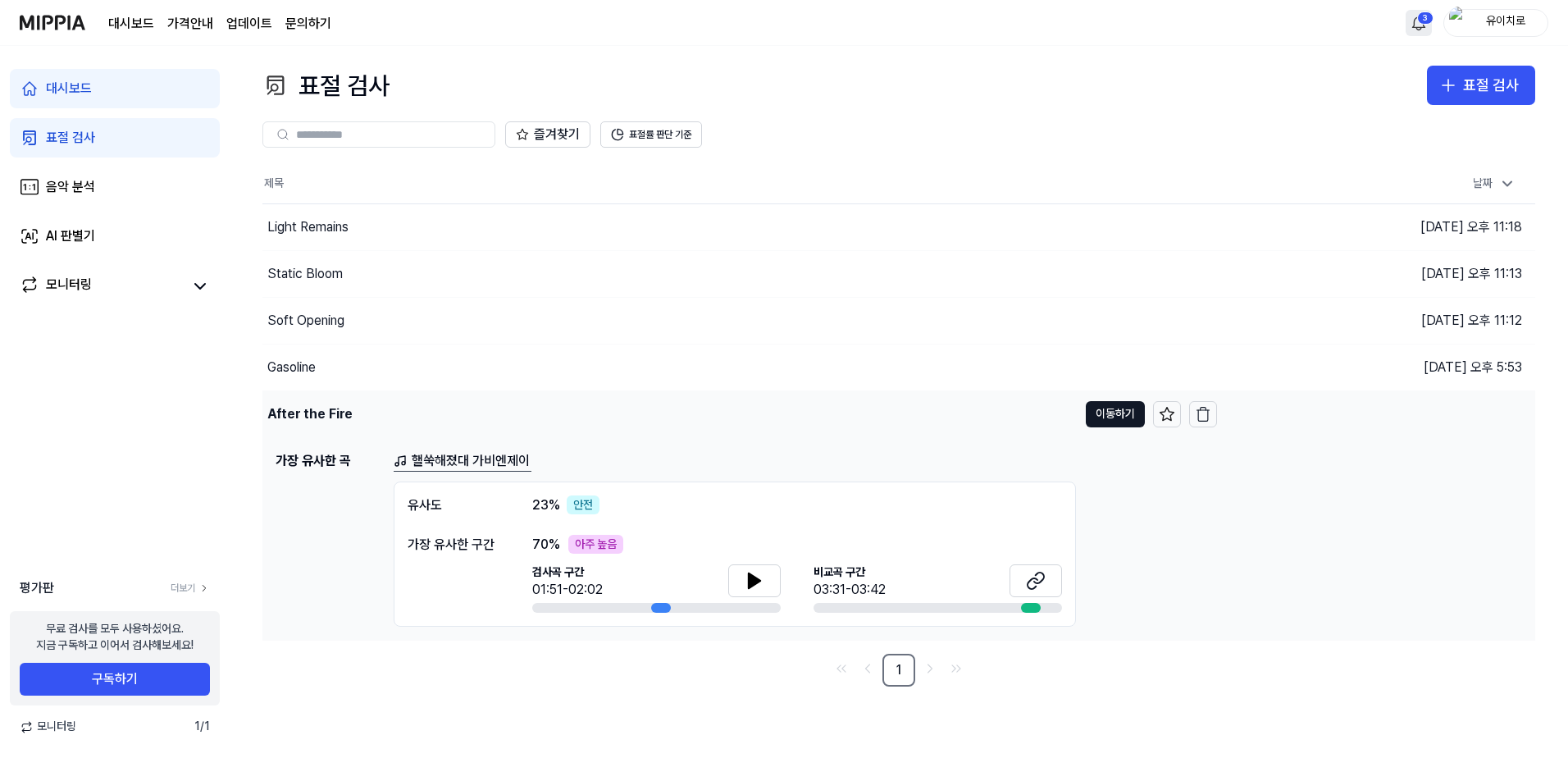
click at [403, 420] on div "After the Fire" at bounding box center [670, 414] width 816 height 46
